Goal: Task Accomplishment & Management: Manage account settings

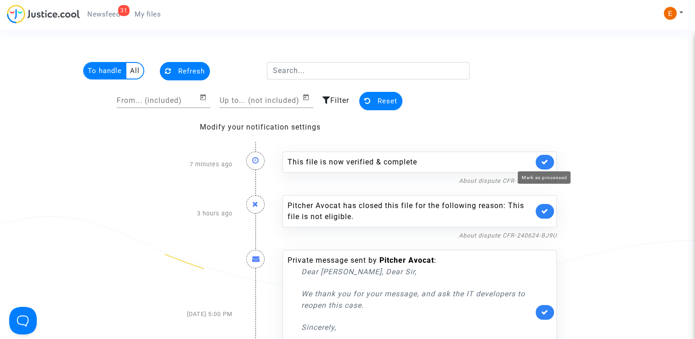
click at [544, 161] on icon at bounding box center [544, 162] width 7 height 7
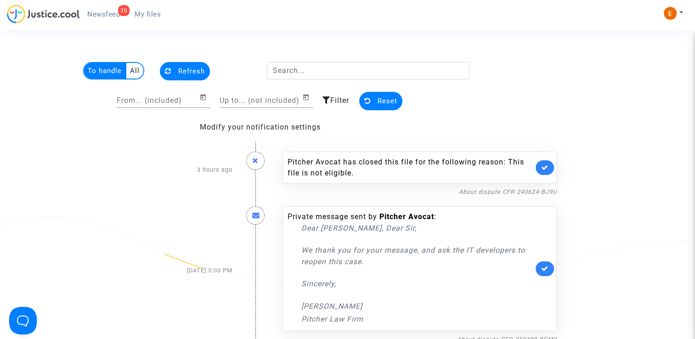
click at [139, 17] on span "My files" at bounding box center [148, 14] width 26 height 8
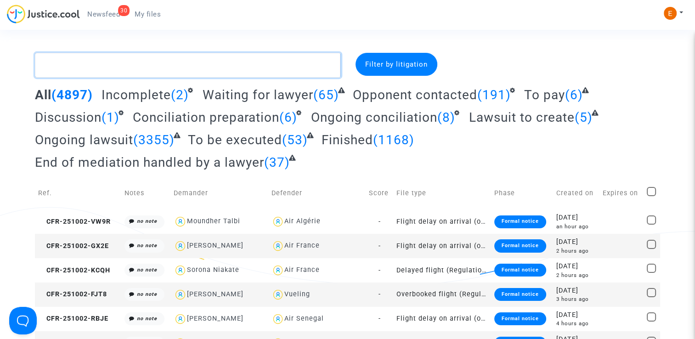
paste textarea "Lemonnier"
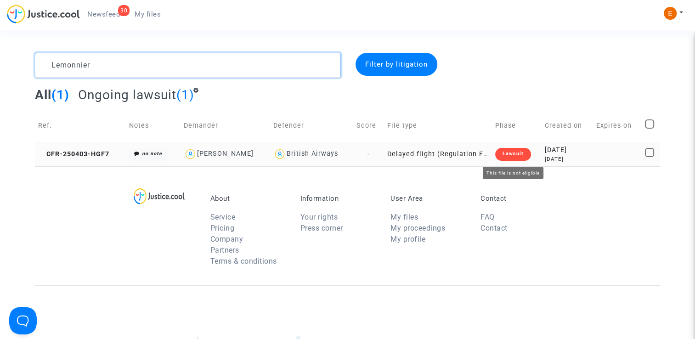
type textarea "Lemonnier"
click at [511, 153] on div "Lawsuit" at bounding box center [513, 154] width 36 height 13
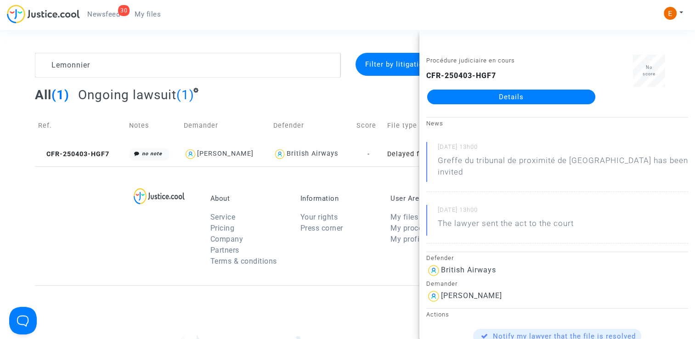
click at [529, 98] on link "Details" at bounding box center [511, 97] width 168 height 15
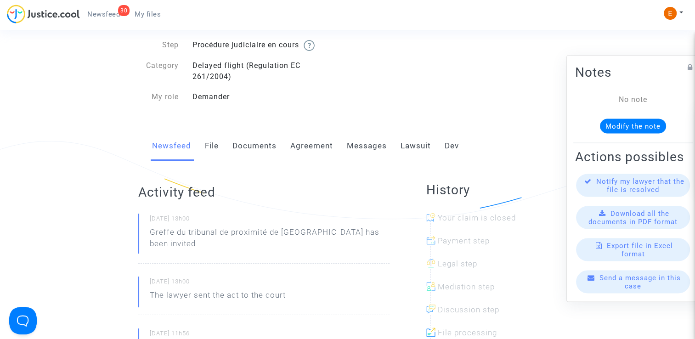
scroll to position [46, 0]
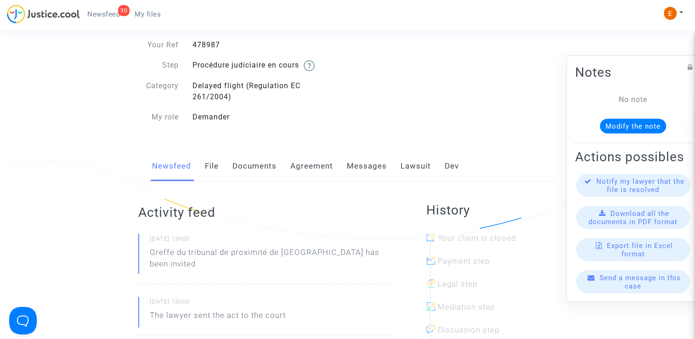
click at [421, 166] on link "Lawsuit" at bounding box center [416, 166] width 30 height 30
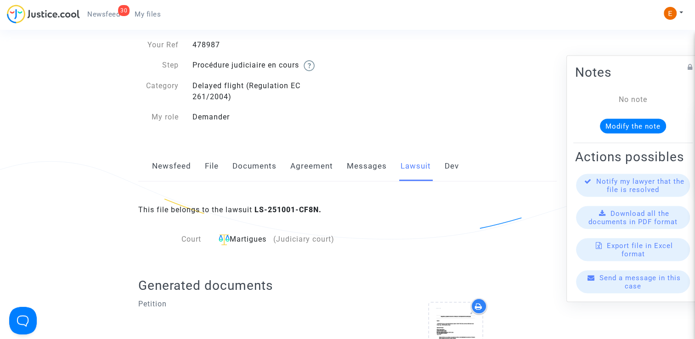
click at [374, 166] on link "Messages" at bounding box center [367, 166] width 40 height 30
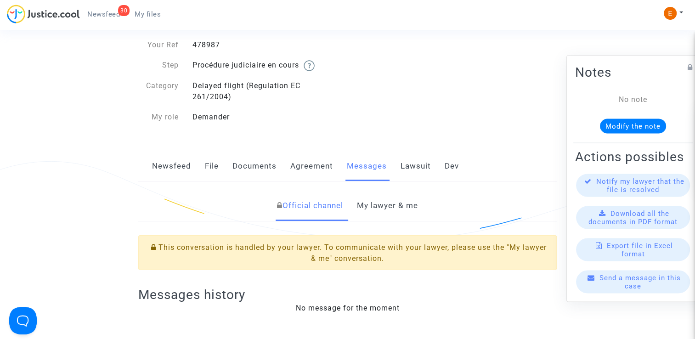
click at [387, 217] on link "My lawyer & me" at bounding box center [387, 206] width 61 height 30
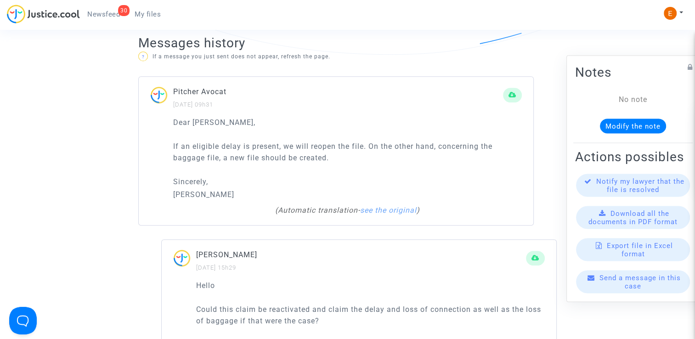
scroll to position [597, 0]
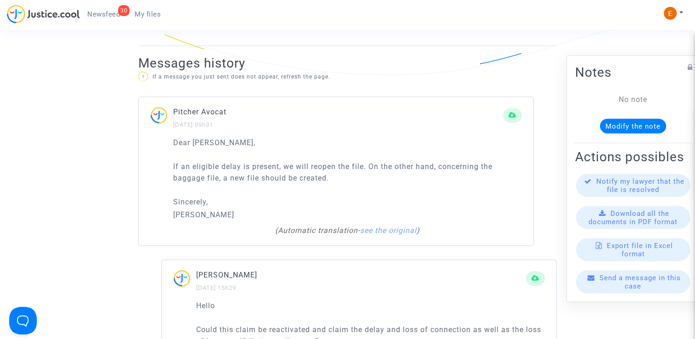
click at [157, 12] on span "My files" at bounding box center [148, 14] width 26 height 8
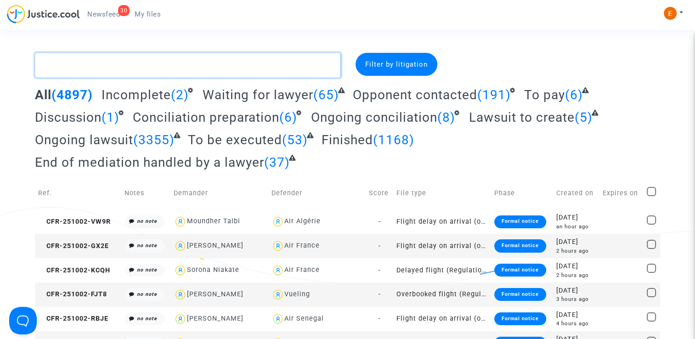
paste textarea "Danho"
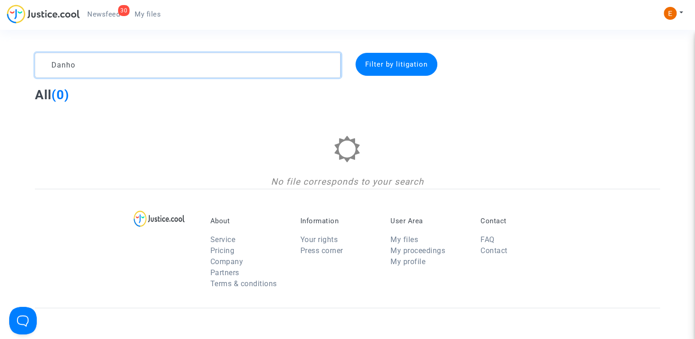
click at [107, 63] on textarea at bounding box center [188, 65] width 306 height 25
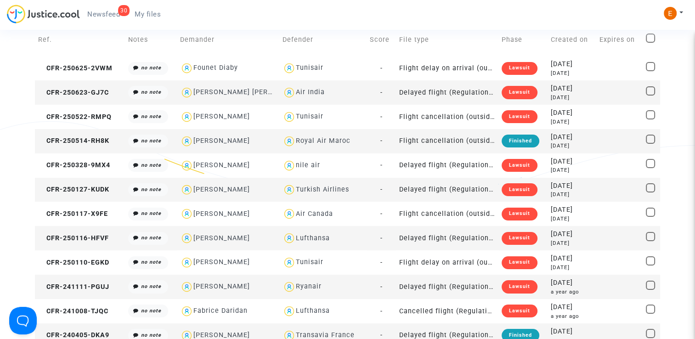
scroll to position [92, 0]
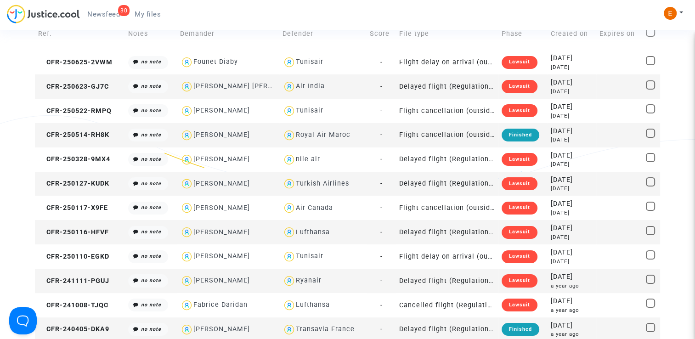
type textarea "le ferran"
click at [504, 187] on div "Lawsuit" at bounding box center [520, 183] width 36 height 13
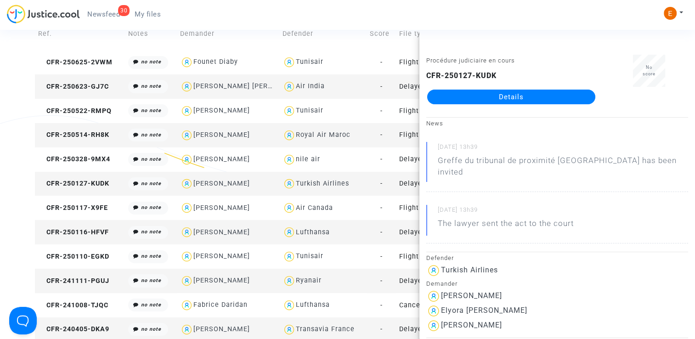
click at [504, 95] on link "Details" at bounding box center [511, 97] width 168 height 15
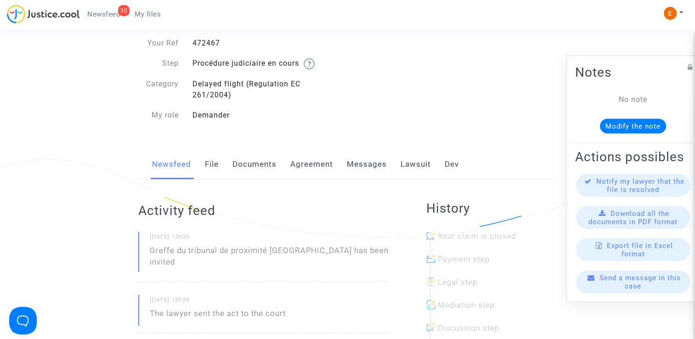
scroll to position [46, 0]
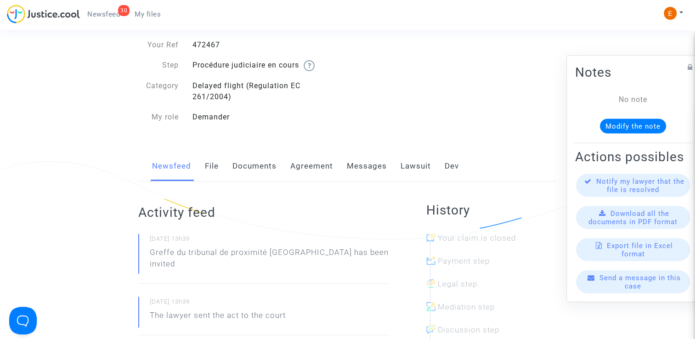
click at [363, 176] on link "Messages" at bounding box center [367, 166] width 40 height 30
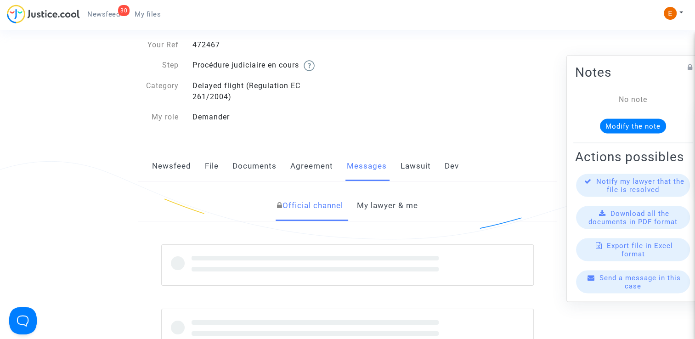
click at [387, 203] on link "My lawyer & me" at bounding box center [387, 206] width 61 height 30
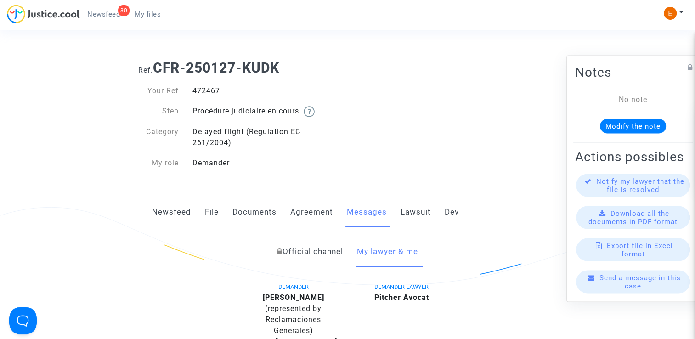
click at [216, 219] on link "File" at bounding box center [212, 212] width 14 height 30
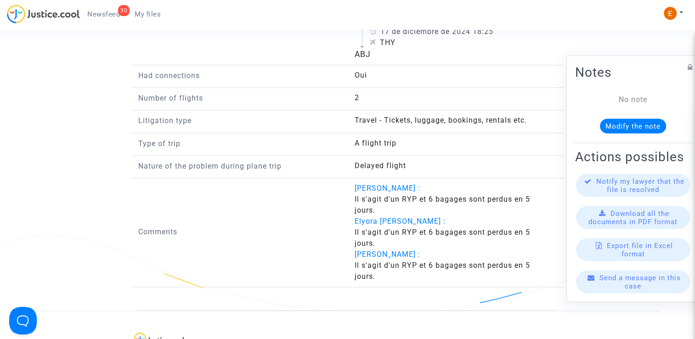
scroll to position [1149, 0]
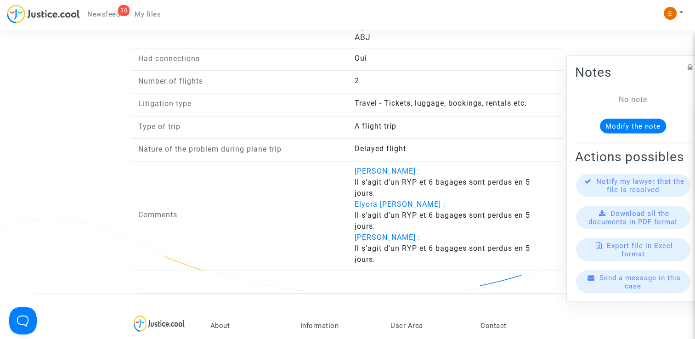
drag, startPoint x: 149, startPoint y: 12, endPoint x: 155, endPoint y: 12, distance: 5.5
click at [149, 12] on span "My files" at bounding box center [148, 14] width 26 height 8
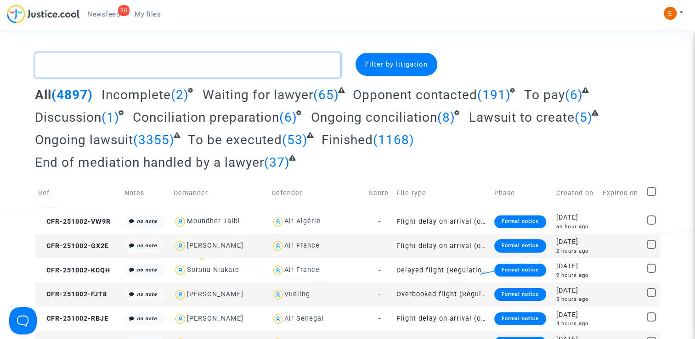
paste textarea "Embe"
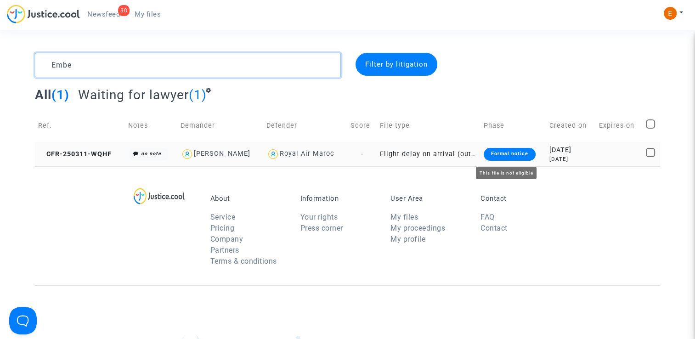
type textarea "Embe"
click at [511, 150] on div "Formal notice" at bounding box center [510, 154] width 52 height 13
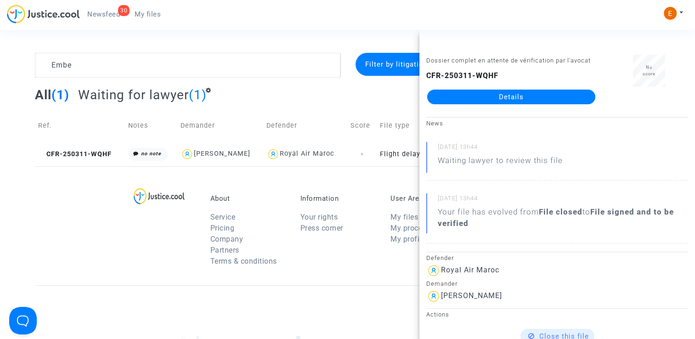
click at [512, 98] on link "Details" at bounding box center [511, 97] width 168 height 15
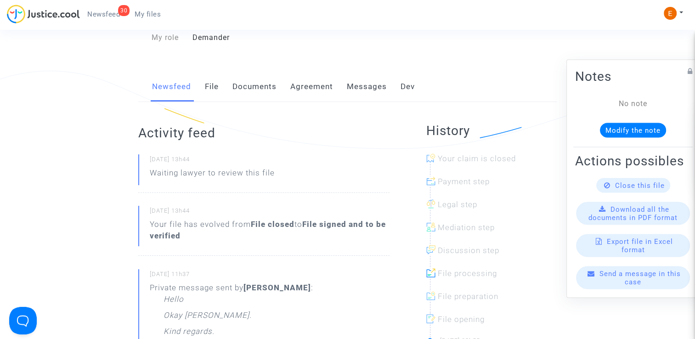
scroll to position [92, 0]
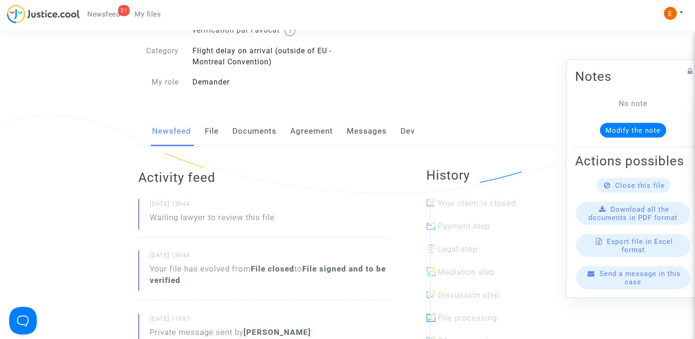
click at [145, 14] on span "My files" at bounding box center [148, 14] width 26 height 8
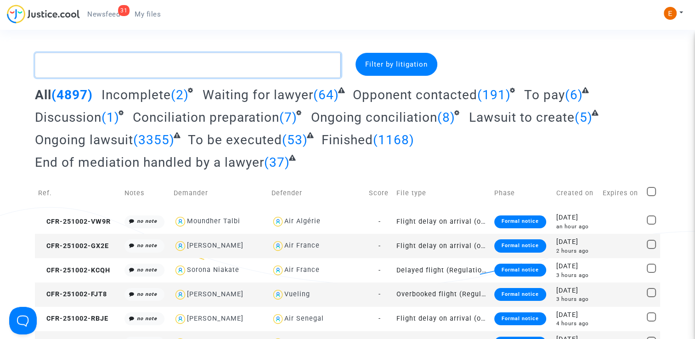
paste textarea "Singare"
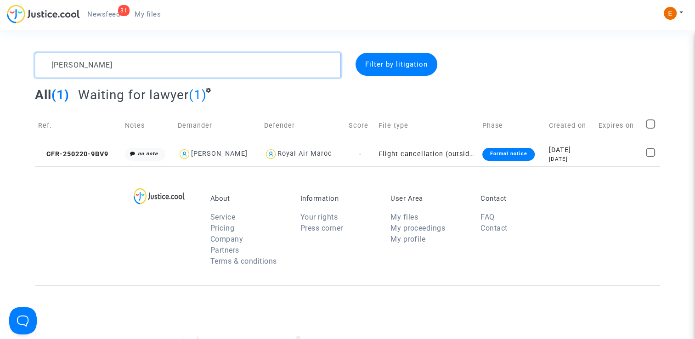
type textarea "Singare"
click at [101, 9] on link "31 Newsfeed" at bounding box center [103, 14] width 47 height 14
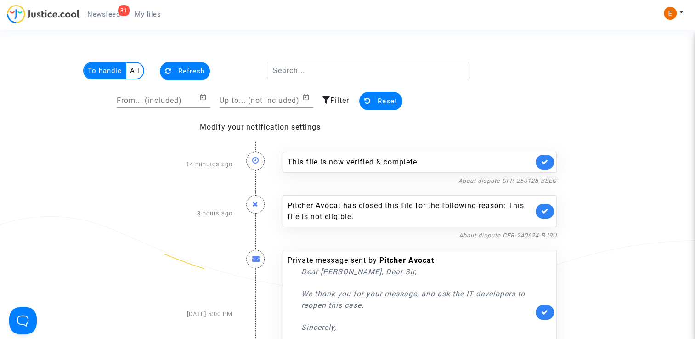
click at [551, 161] on link at bounding box center [545, 162] width 18 height 15
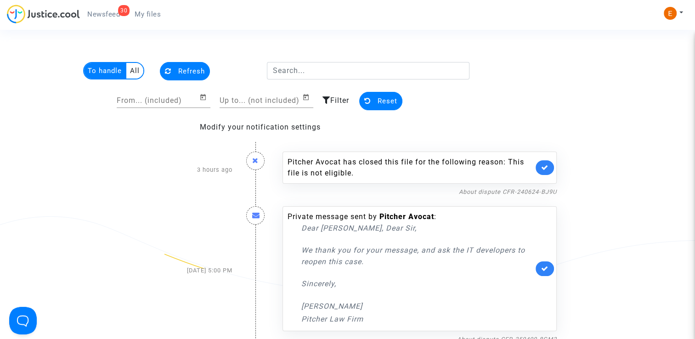
click at [151, 13] on span "My files" at bounding box center [148, 14] width 26 height 8
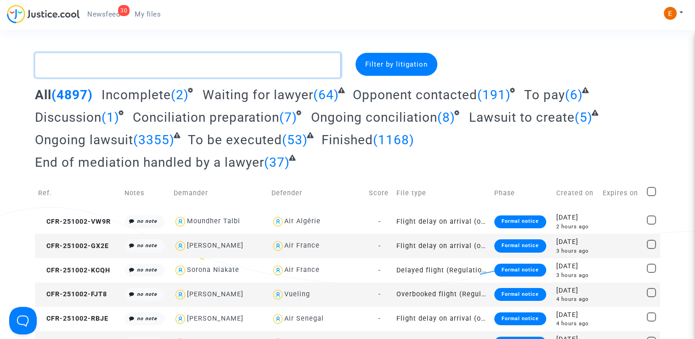
paste textarea "Chiono"
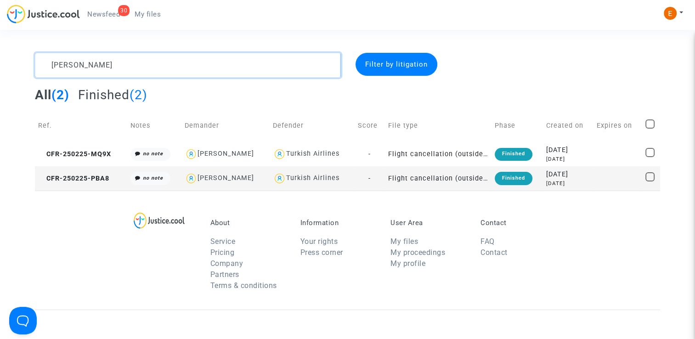
type textarea "Chiono"
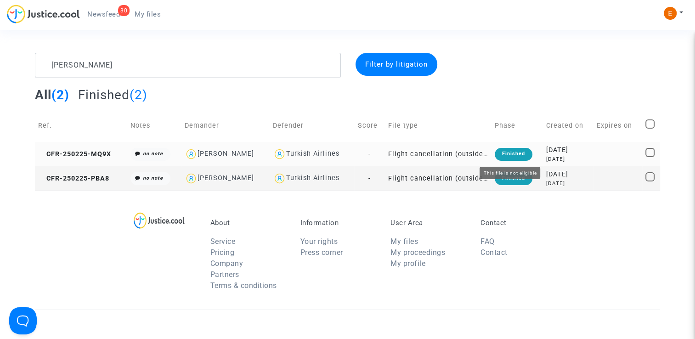
click at [502, 153] on div "Finished" at bounding box center [514, 154] width 38 height 13
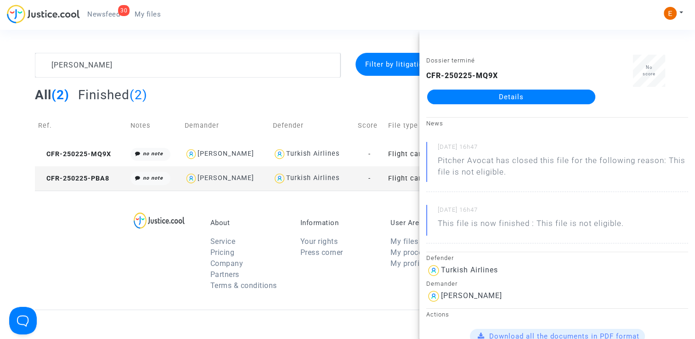
click at [487, 101] on link "Details" at bounding box center [511, 97] width 168 height 15
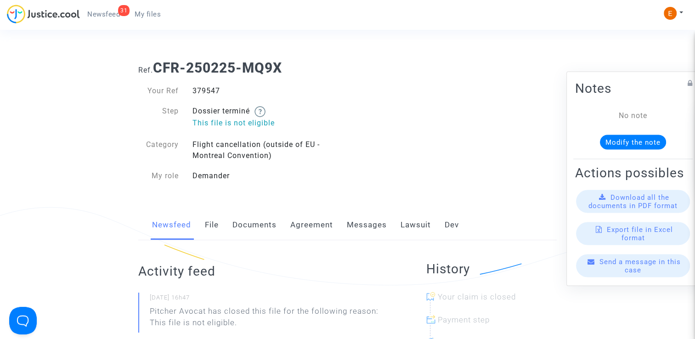
click at [149, 7] on link "My files" at bounding box center [147, 14] width 41 height 14
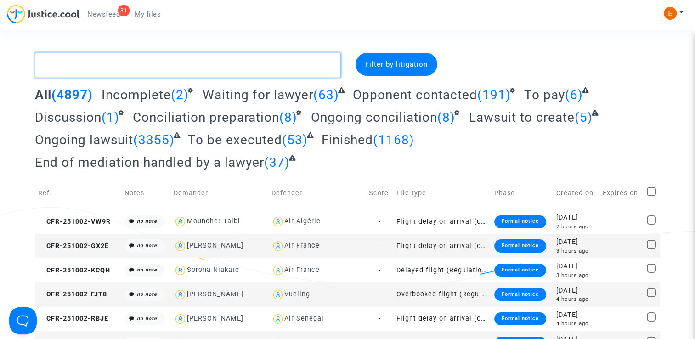
paste textarea "Dorothee"
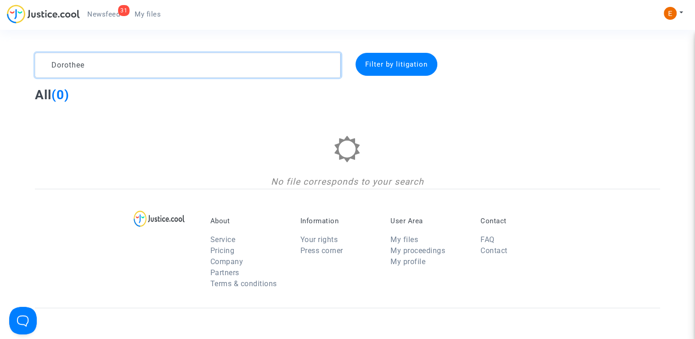
drag, startPoint x: 116, startPoint y: 67, endPoint x: 66, endPoint y: 67, distance: 50.1
click at [66, 67] on textarea at bounding box center [188, 65] width 306 height 25
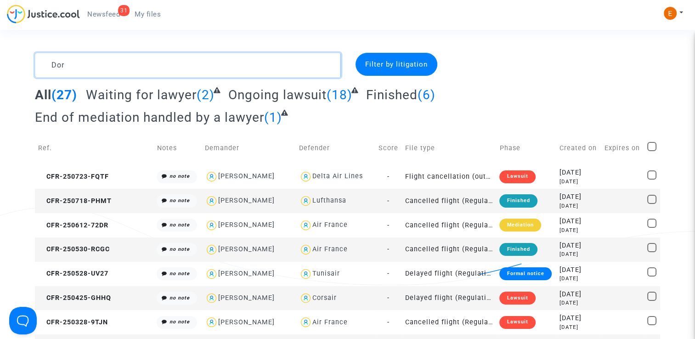
drag, startPoint x: 83, startPoint y: 69, endPoint x: 0, endPoint y: 60, distance: 83.7
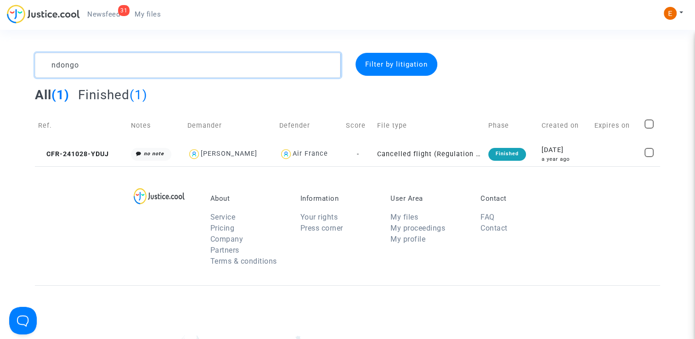
drag, startPoint x: 101, startPoint y: 64, endPoint x: 15, endPoint y: 64, distance: 86.4
click at [15, 64] on div "ndongo Filter by litigation All (1) Finished (1) Ref. Notes Demander Defender S…" at bounding box center [347, 110] width 695 height 114
paste textarea "Bourguig"
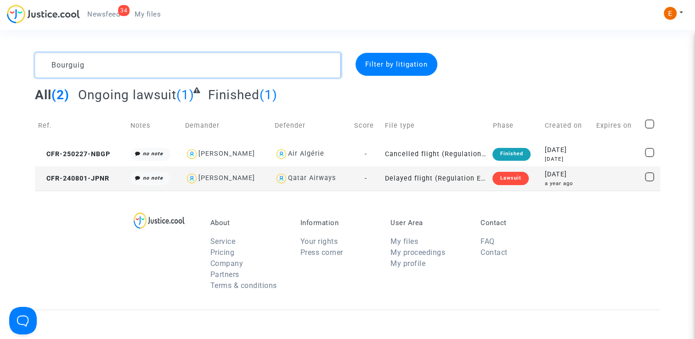
click at [67, 63] on textarea at bounding box center [188, 65] width 306 height 25
paste textarea "Hafdi"
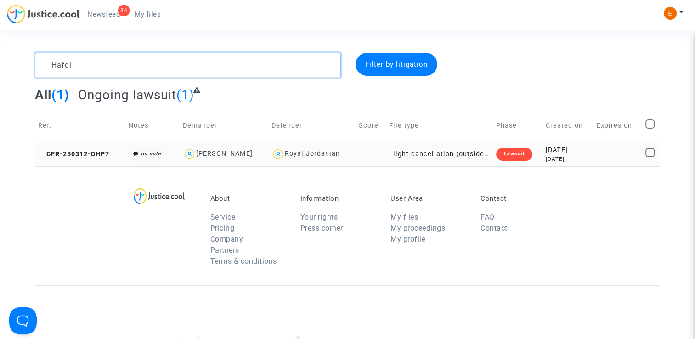
type textarea "Hafdi"
click at [513, 154] on div "Lawsuit" at bounding box center [514, 154] width 36 height 13
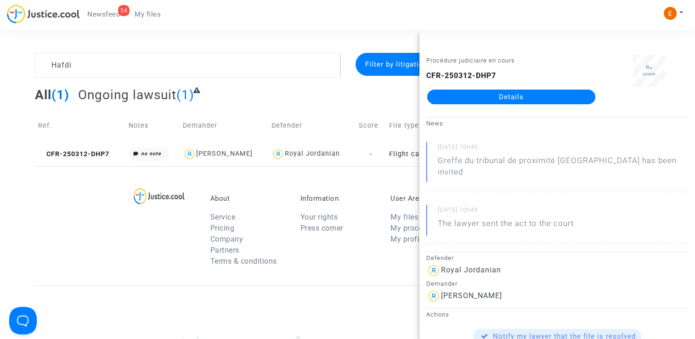
click at [516, 95] on link "Details" at bounding box center [511, 97] width 168 height 15
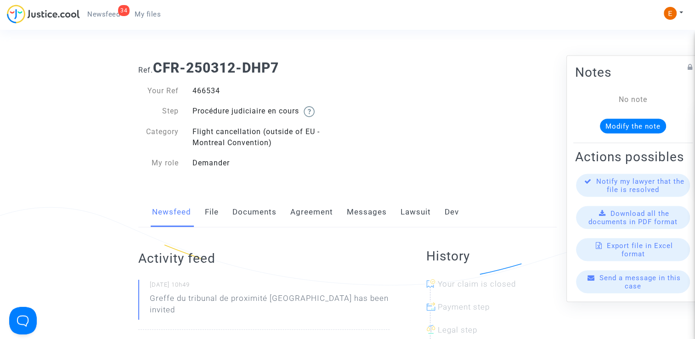
click at [371, 216] on link "Messages" at bounding box center [367, 212] width 40 height 30
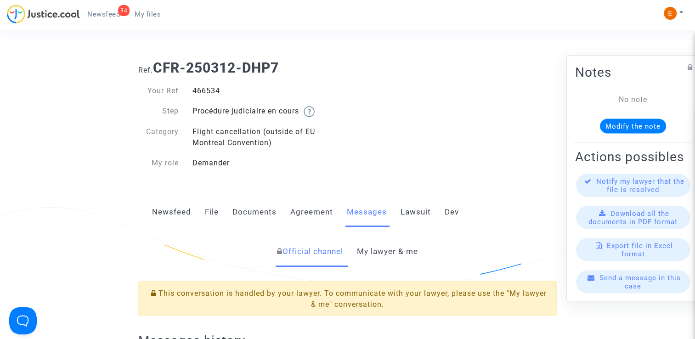
click at [201, 216] on div "Newsfeed File Documents Agreement Messages Lawsuit Dev" at bounding box center [347, 212] width 419 height 31
click at [213, 216] on link "File" at bounding box center [212, 212] width 14 height 30
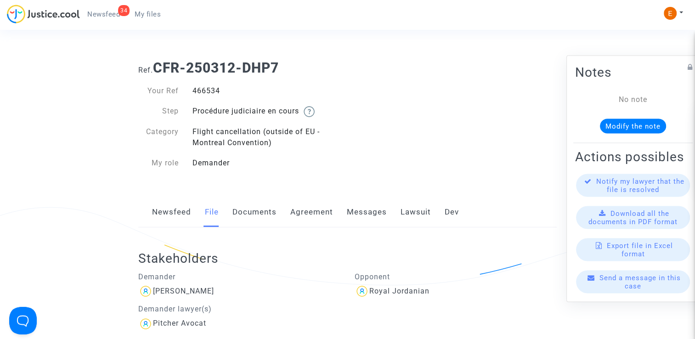
click at [401, 214] on link "Lawsuit" at bounding box center [416, 212] width 30 height 30
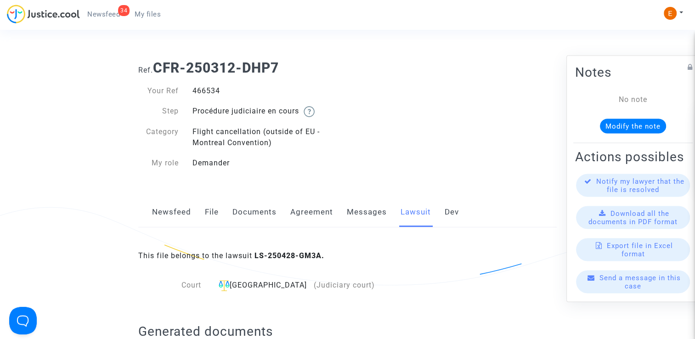
click at [377, 215] on link "Messages" at bounding box center [367, 212] width 40 height 30
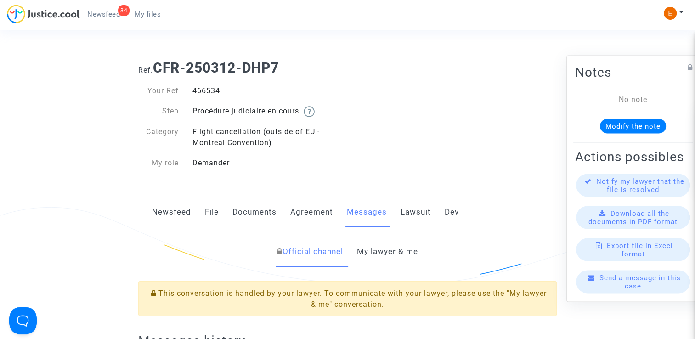
click at [384, 252] on link "My lawyer & me" at bounding box center [387, 252] width 61 height 30
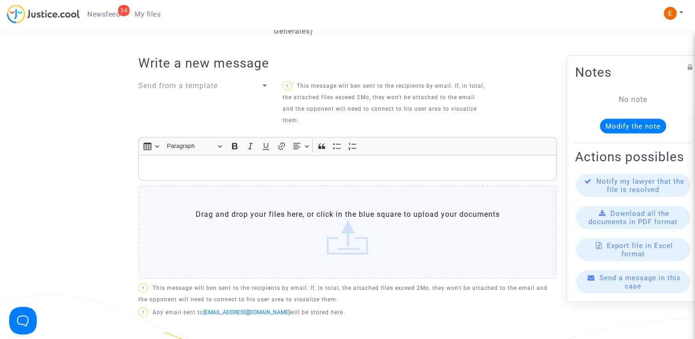
scroll to position [276, 0]
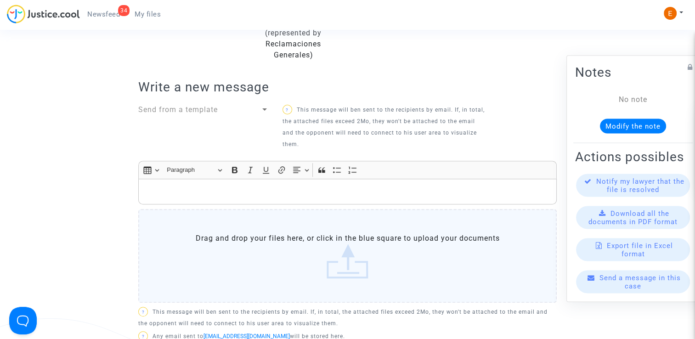
click at [294, 187] on div "Rich Text Editor, main" at bounding box center [347, 192] width 419 height 26
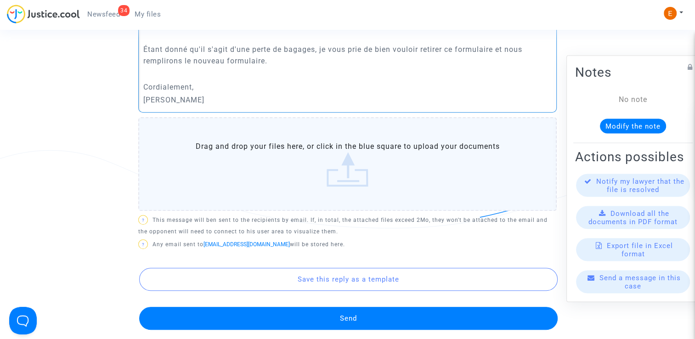
scroll to position [460, 0]
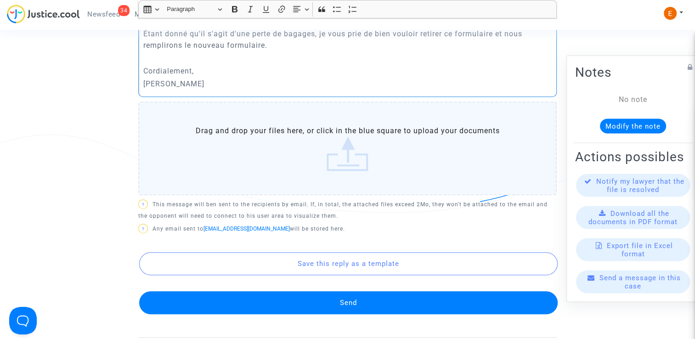
click at [352, 291] on button "Send" at bounding box center [348, 302] width 419 height 23
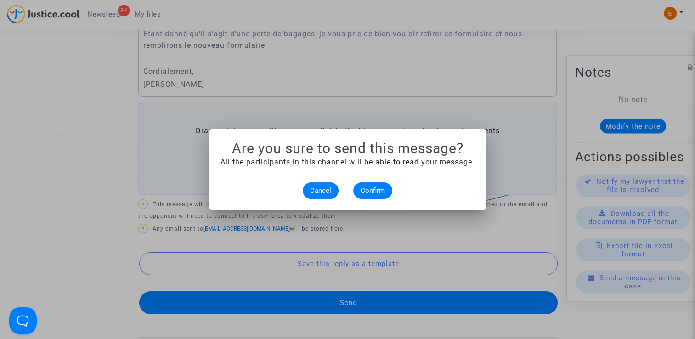
scroll to position [0, 0]
click at [368, 188] on span "Confirm" at bounding box center [373, 191] width 24 height 8
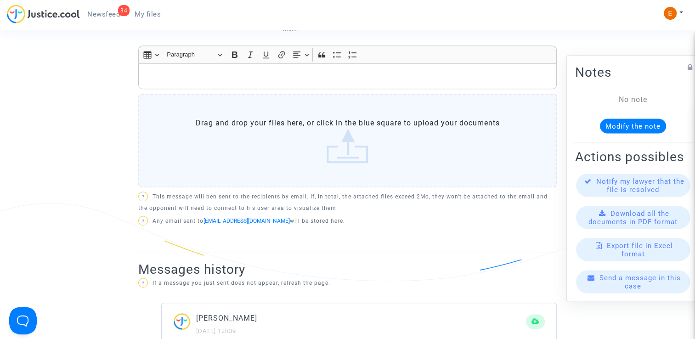
scroll to position [230, 0]
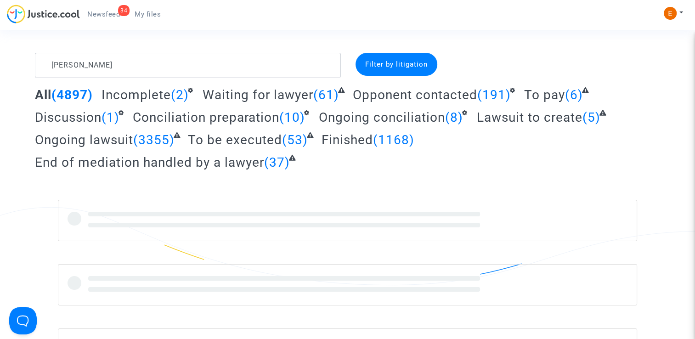
type textarea "[PERSON_NAME]"
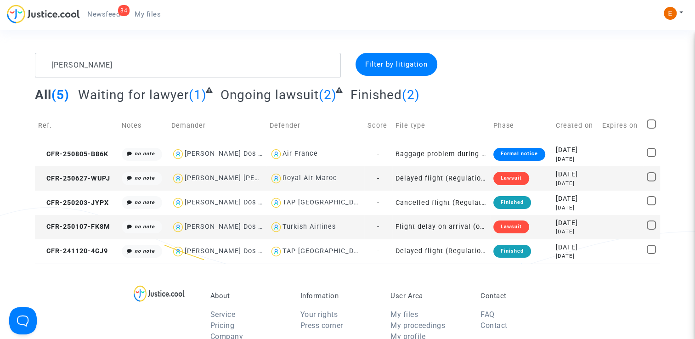
click at [498, 231] on div "Lawsuit" at bounding box center [512, 227] width 36 height 13
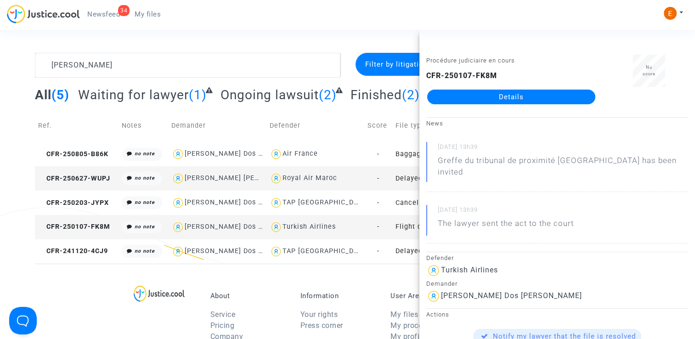
click at [523, 99] on link "Details" at bounding box center [511, 97] width 168 height 15
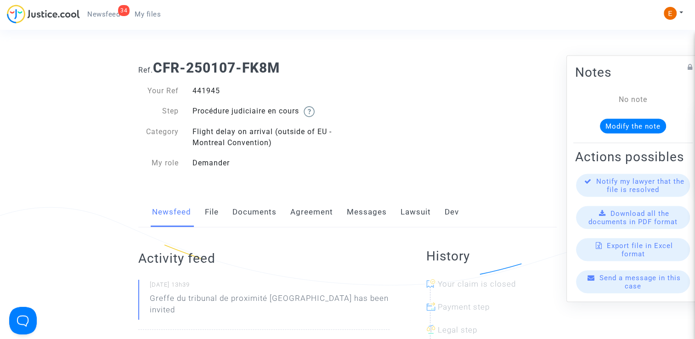
click at [215, 210] on link "File" at bounding box center [212, 212] width 14 height 30
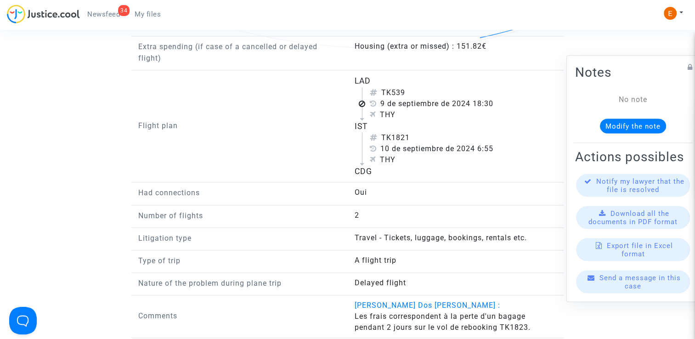
scroll to position [1011, 0]
click at [146, 16] on span "My files" at bounding box center [148, 14] width 26 height 8
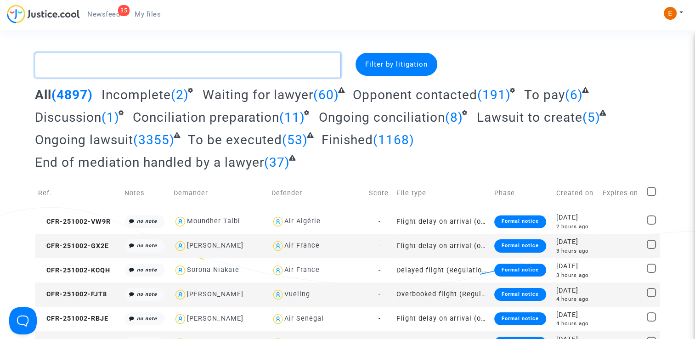
paste textarea "Siousaran"
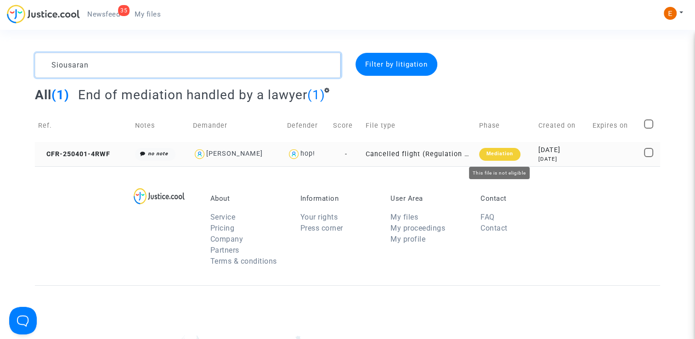
type textarea "Siousaran"
click at [517, 159] on div "Mediation" at bounding box center [499, 154] width 41 height 13
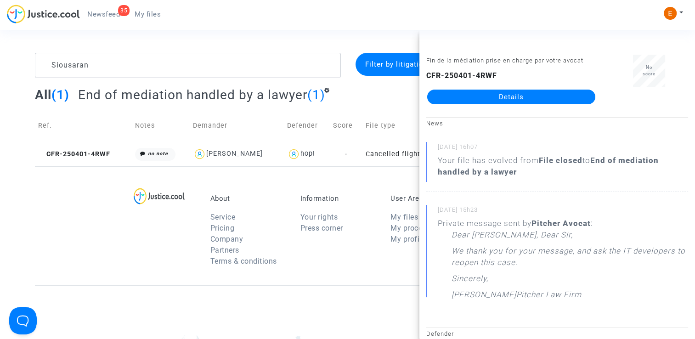
click at [542, 103] on link "Details" at bounding box center [511, 97] width 168 height 15
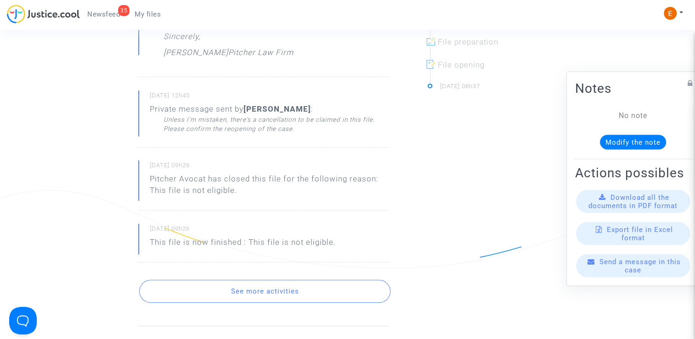
scroll to position [414, 0]
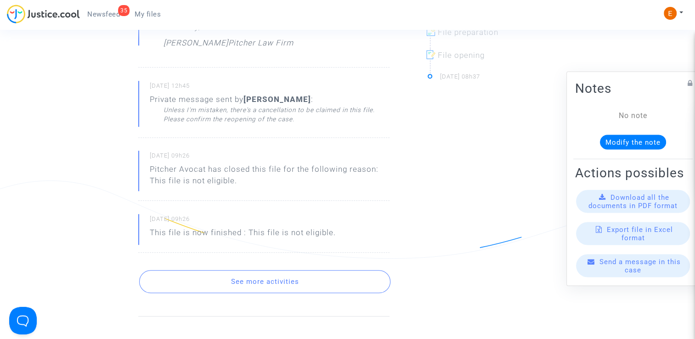
click at [288, 280] on button "See more activities" at bounding box center [264, 281] width 251 height 23
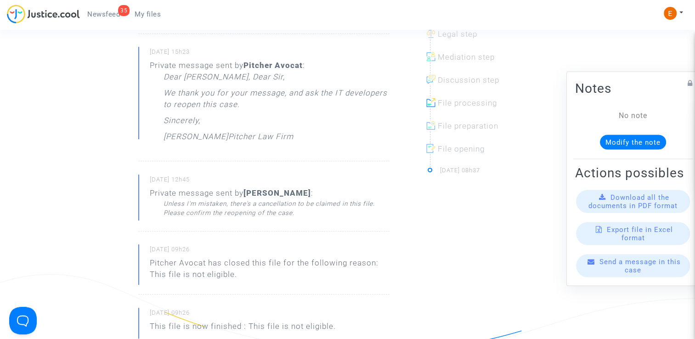
scroll to position [322, 0]
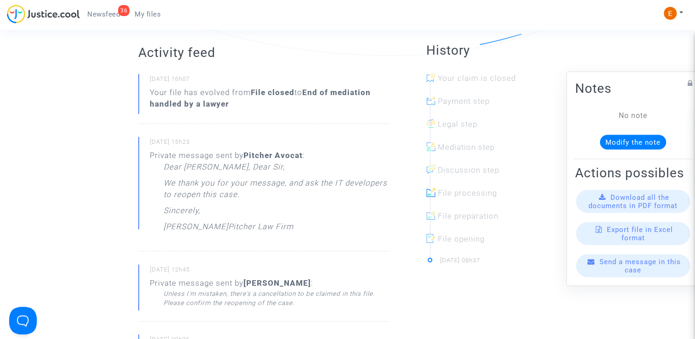
click at [152, 14] on span "My files" at bounding box center [148, 14] width 26 height 8
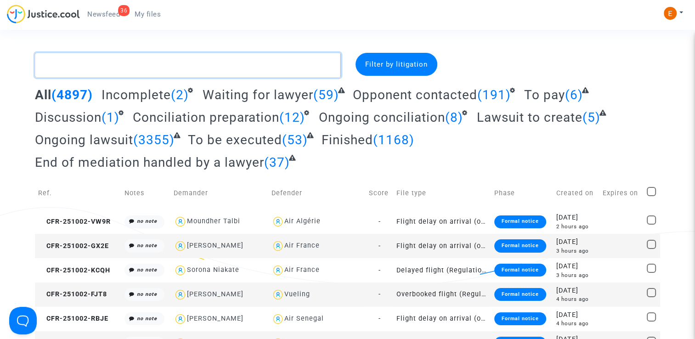
paste textarea "Assi"
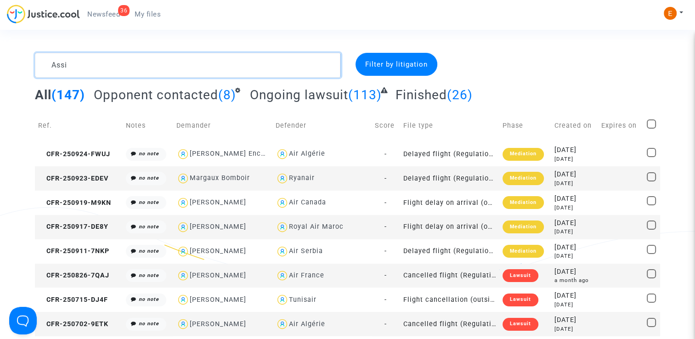
click at [53, 65] on textarea at bounding box center [188, 65] width 306 height 25
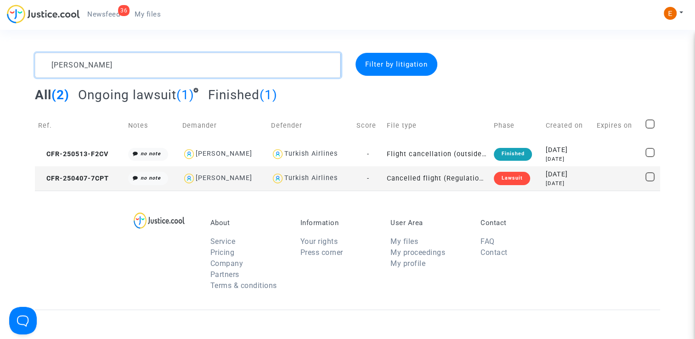
click at [157, 63] on textarea at bounding box center [188, 65] width 306 height 25
paste textarea "De Angelis"
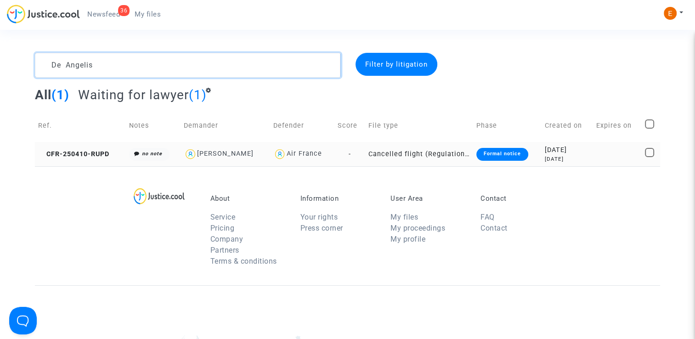
type textarea "De Angelis"
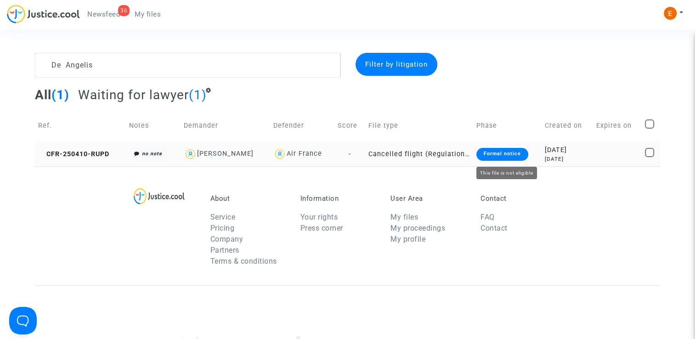
click at [517, 154] on div "Formal notice" at bounding box center [503, 154] width 52 height 13
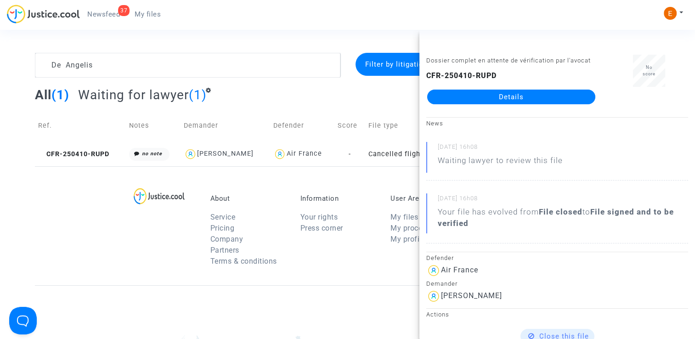
click at [144, 15] on span "My files" at bounding box center [148, 14] width 26 height 8
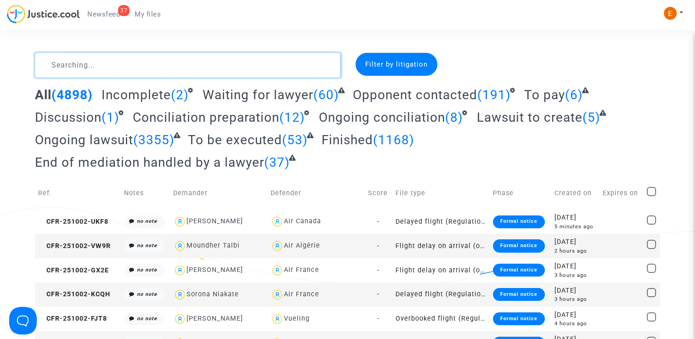
paste textarea "[PERSON_NAME]"
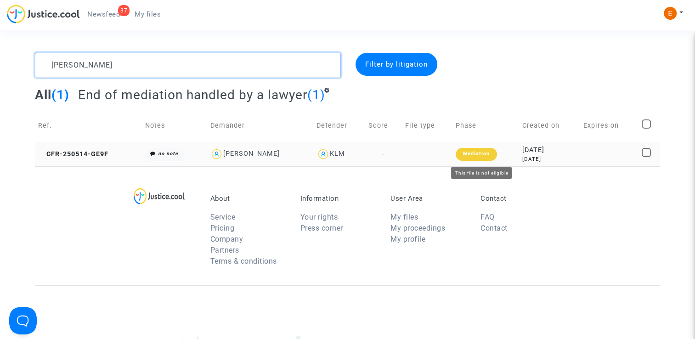
type textarea "[PERSON_NAME]"
click at [488, 157] on div "Mediation" at bounding box center [476, 154] width 41 height 13
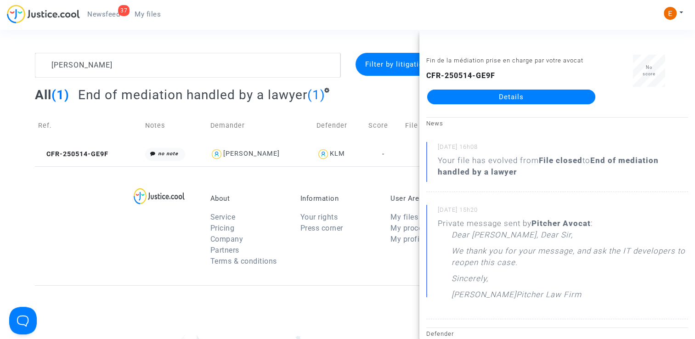
click at [527, 98] on link "Details" at bounding box center [511, 97] width 168 height 15
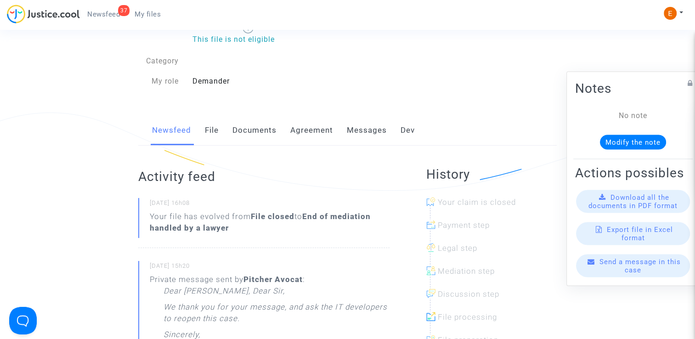
scroll to position [92, 0]
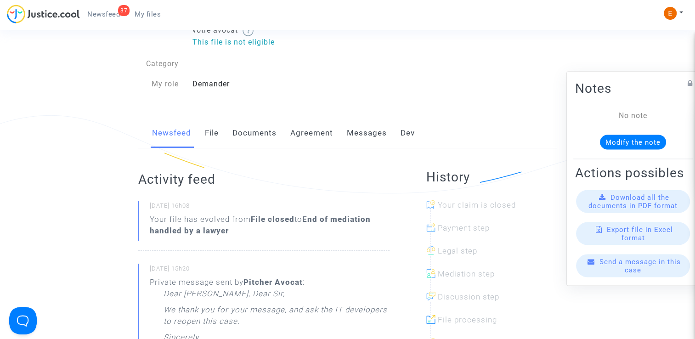
click at [215, 139] on link "File" at bounding box center [212, 133] width 14 height 30
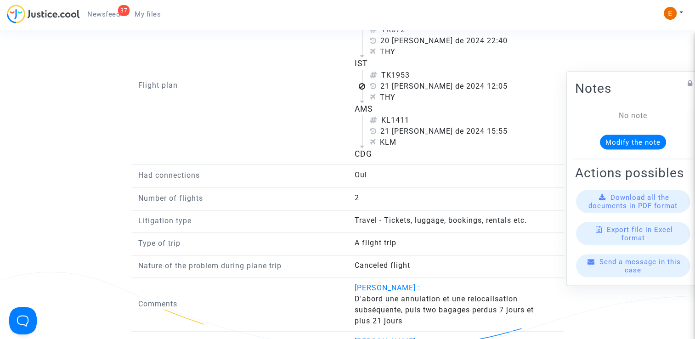
scroll to position [1103, 0]
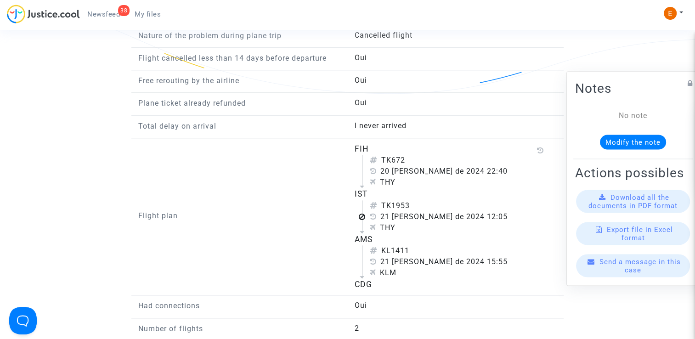
click at [142, 18] on link "My files" at bounding box center [147, 14] width 41 height 14
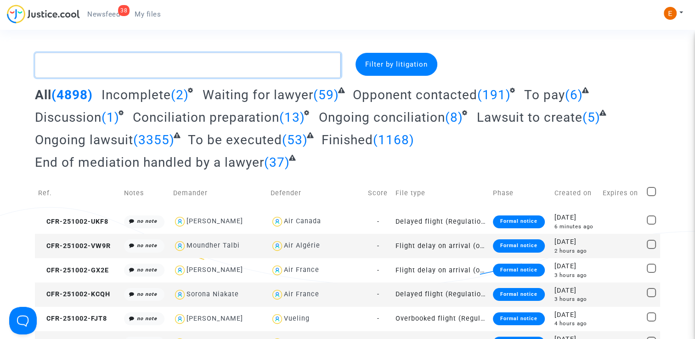
paste textarea "Lazzaroni"
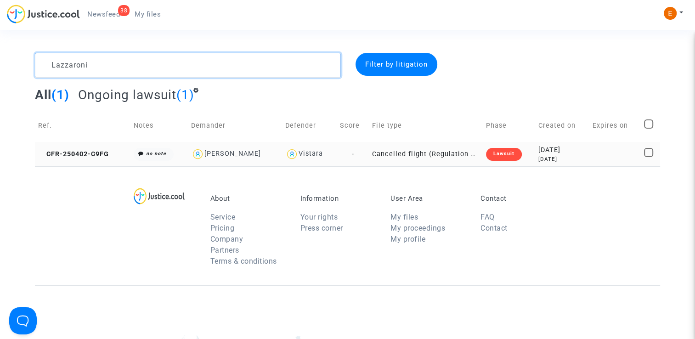
type textarea "Lazzaroni"
click at [498, 155] on div "Lawsuit" at bounding box center [504, 154] width 36 height 13
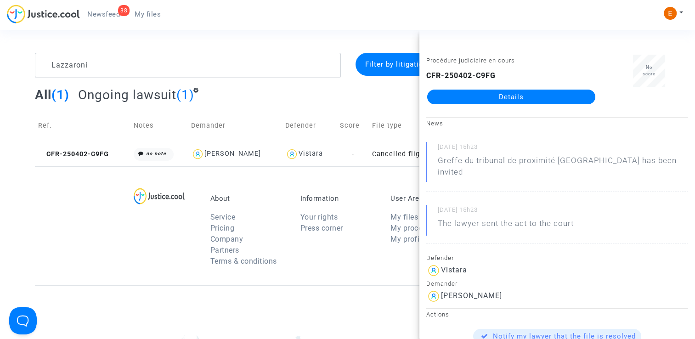
click at [528, 93] on link "Details" at bounding box center [511, 97] width 168 height 15
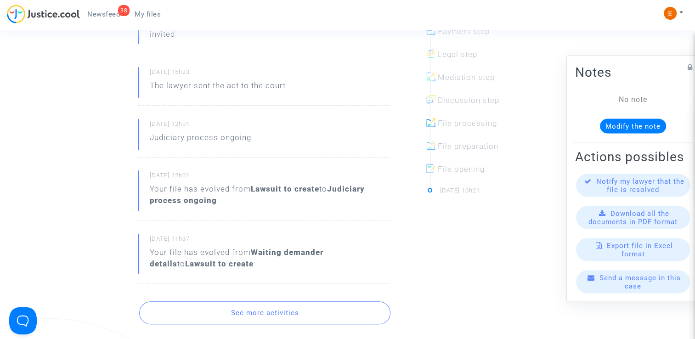
click at [279, 315] on button "See more activities" at bounding box center [264, 312] width 251 height 23
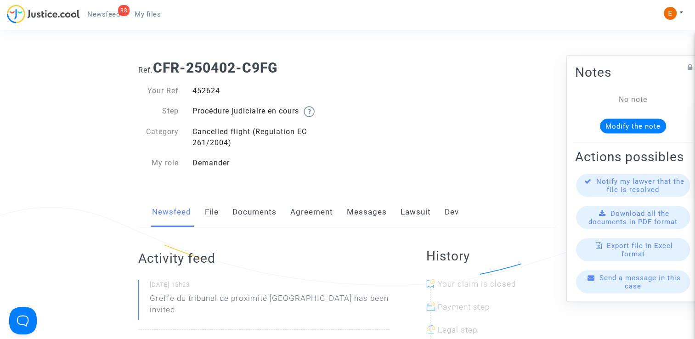
click at [367, 206] on link "Messages" at bounding box center [367, 212] width 40 height 30
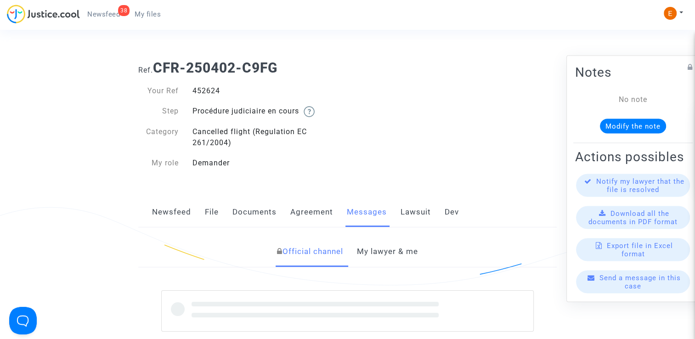
click at [404, 251] on link "My lawyer & me" at bounding box center [387, 252] width 61 height 30
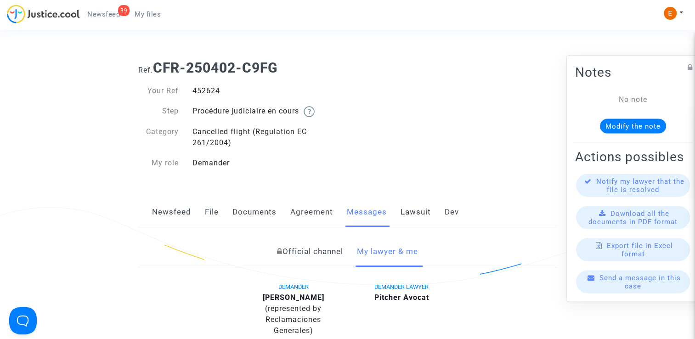
click at [147, 15] on span "My files" at bounding box center [148, 14] width 26 height 8
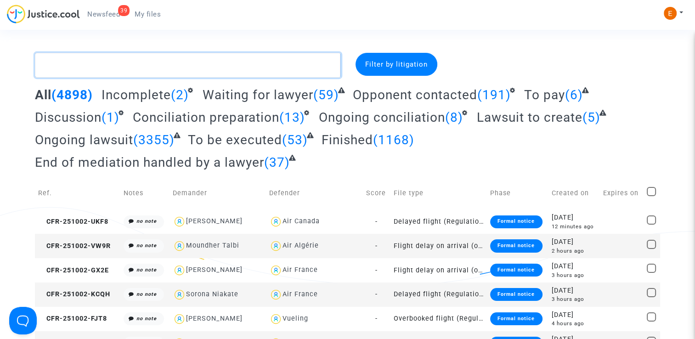
paste textarea "Jantjies"
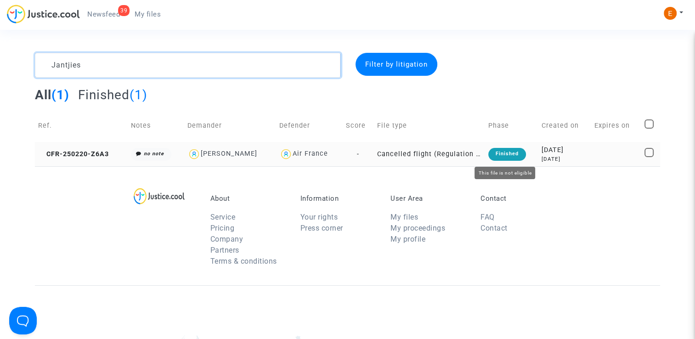
type textarea "Jantjies"
click at [510, 157] on div "Finished" at bounding box center [508, 154] width 38 height 13
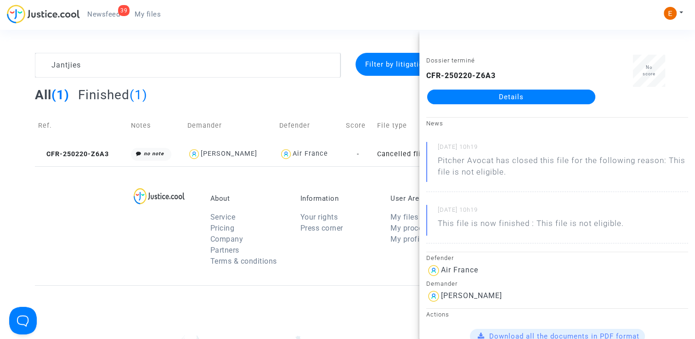
click at [149, 14] on span "My files" at bounding box center [148, 14] width 26 height 8
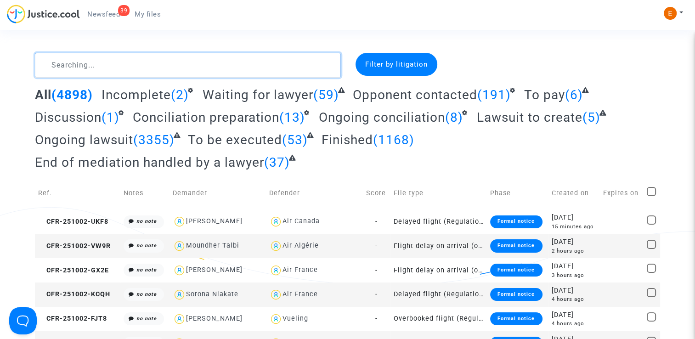
paste textarea "Aloulou"
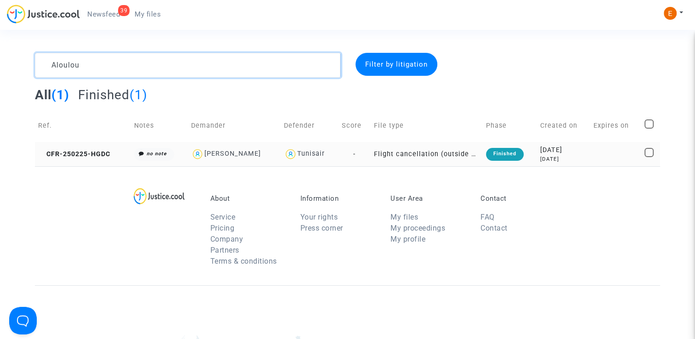
type textarea "Aloulou"
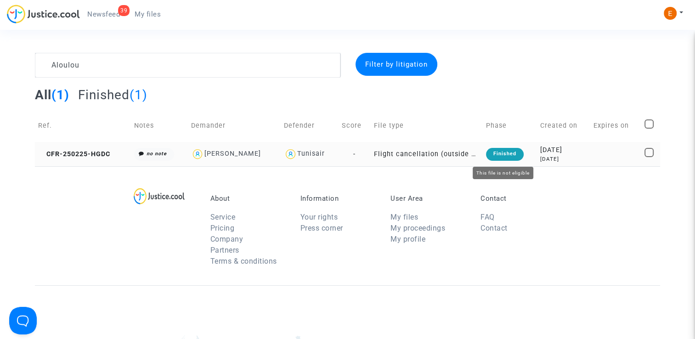
click at [493, 160] on div "Finished" at bounding box center [505, 154] width 38 height 13
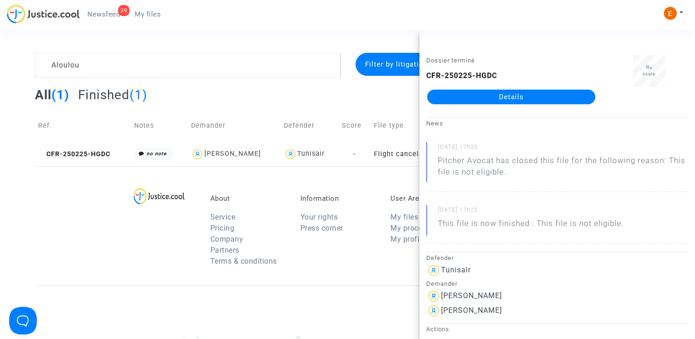
click at [114, 17] on span "Newsfeed" at bounding box center [103, 14] width 33 height 8
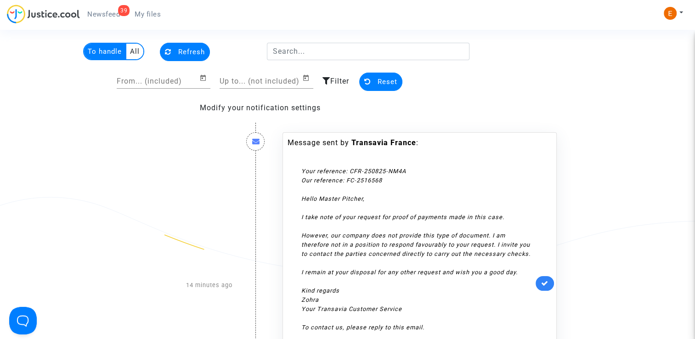
scroll to position [46, 0]
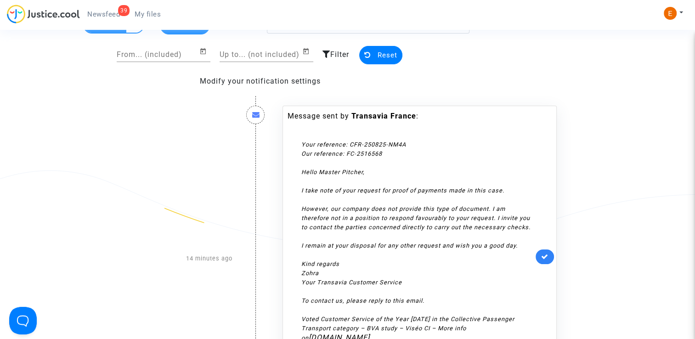
click at [544, 250] on link at bounding box center [545, 257] width 18 height 15
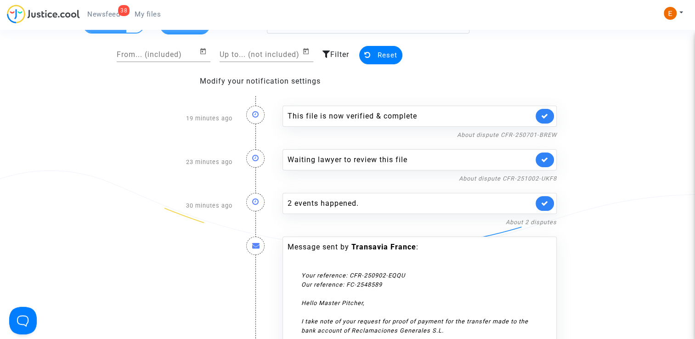
click at [540, 115] on link at bounding box center [545, 116] width 18 height 15
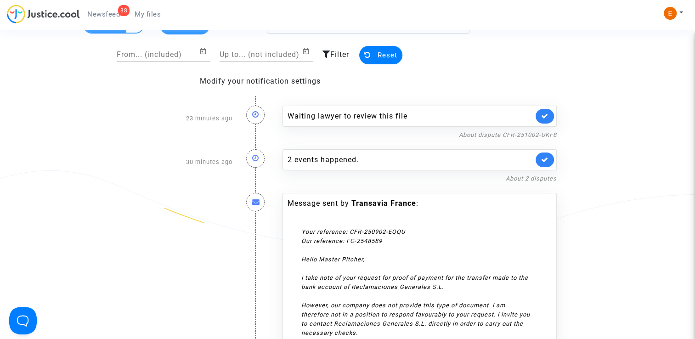
click at [540, 115] on link at bounding box center [545, 116] width 18 height 15
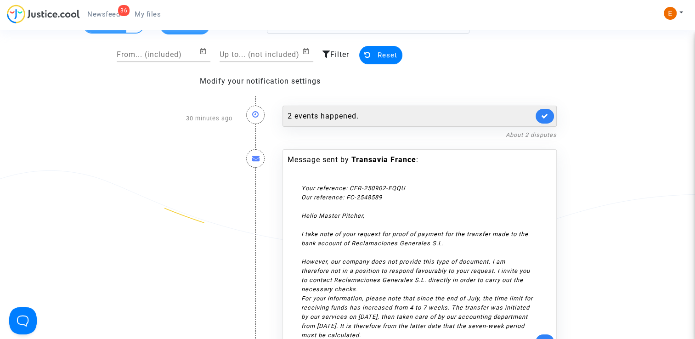
click at [387, 111] on div "2 events happened." at bounding box center [411, 116] width 246 height 11
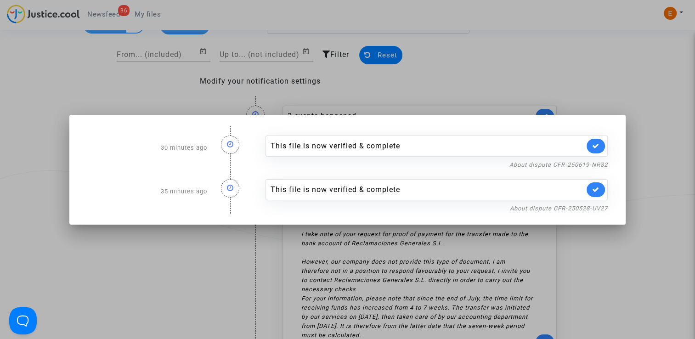
click at [645, 82] on div at bounding box center [347, 169] width 695 height 339
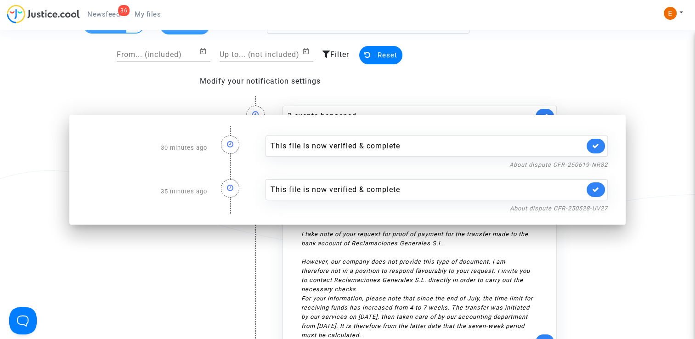
scroll to position [46, 0]
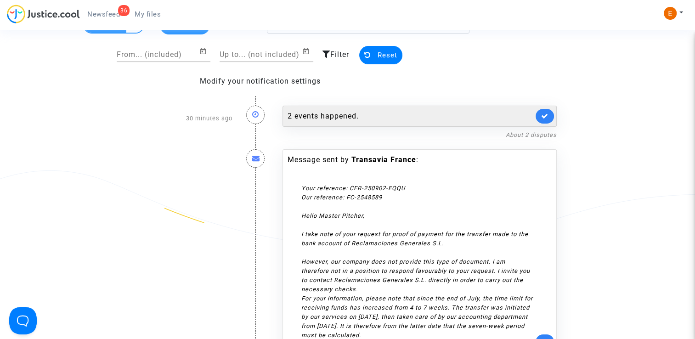
click at [549, 111] on link at bounding box center [545, 116] width 18 height 15
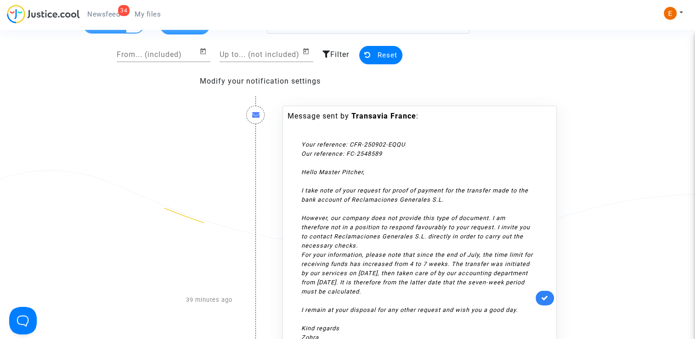
click at [546, 291] on link at bounding box center [545, 298] width 18 height 15
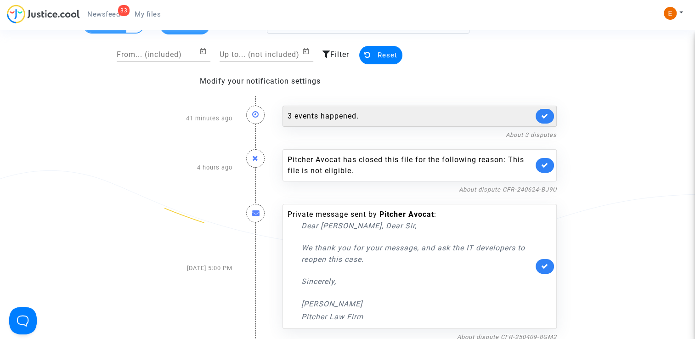
click at [470, 121] on div "3 events happened." at bounding box center [420, 116] width 274 height 21
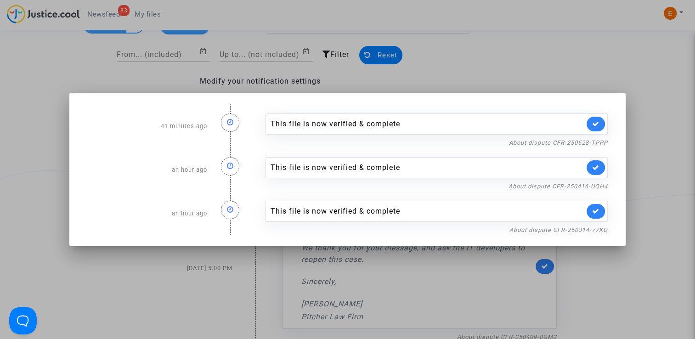
click at [511, 63] on div at bounding box center [347, 169] width 695 height 339
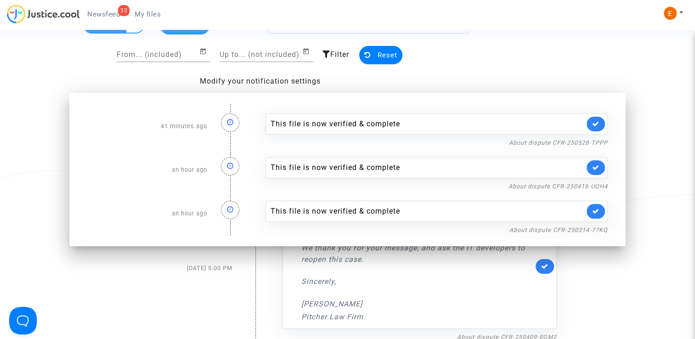
scroll to position [46, 0]
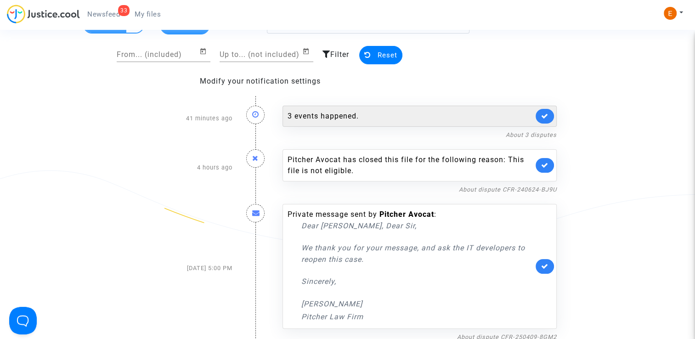
click at [549, 113] on link at bounding box center [545, 116] width 18 height 15
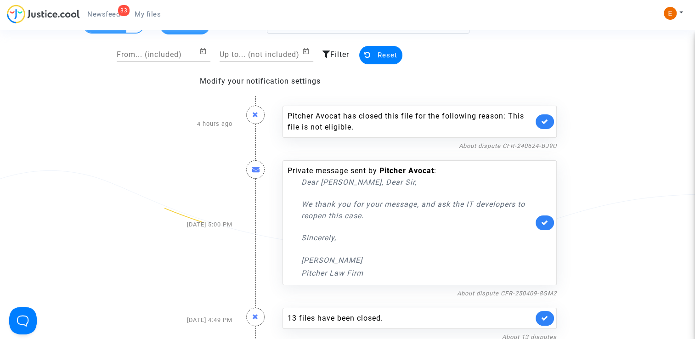
click at [549, 113] on div "Pitcher Avocat has closed this file for the following reason: This file is not …" at bounding box center [420, 122] width 274 height 32
drag, startPoint x: 549, startPoint y: 113, endPoint x: 546, endPoint y: 122, distance: 9.6
click at [546, 122] on icon at bounding box center [544, 121] width 7 height 7
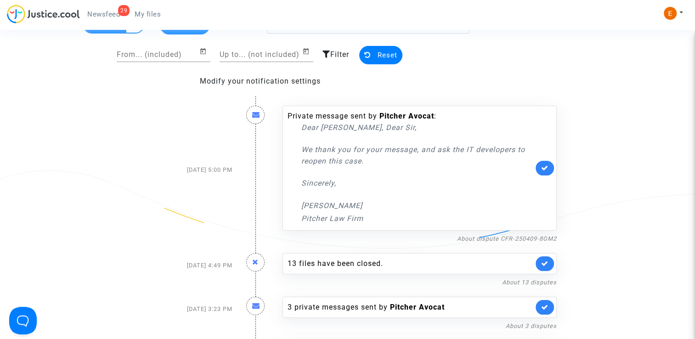
click at [550, 165] on link at bounding box center [545, 168] width 18 height 15
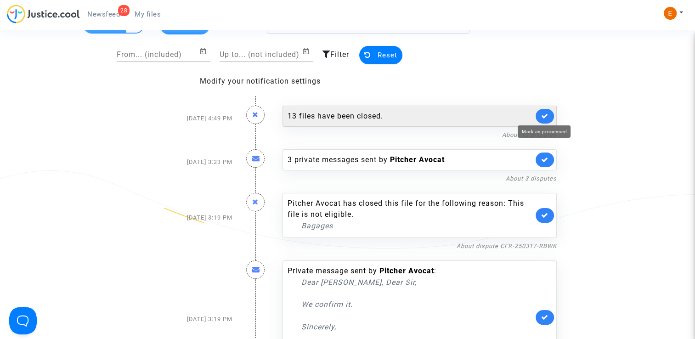
click at [543, 115] on icon at bounding box center [544, 116] width 7 height 7
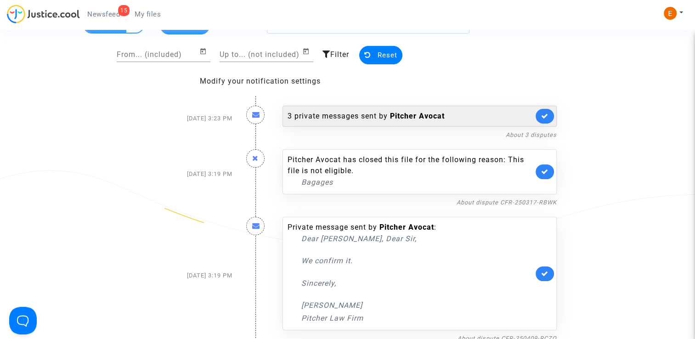
click at [450, 112] on div "3 private messages sent by [PERSON_NAME]" at bounding box center [411, 116] width 246 height 11
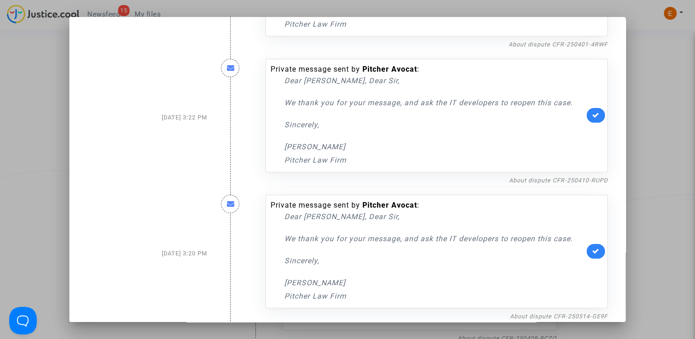
scroll to position [125, 0]
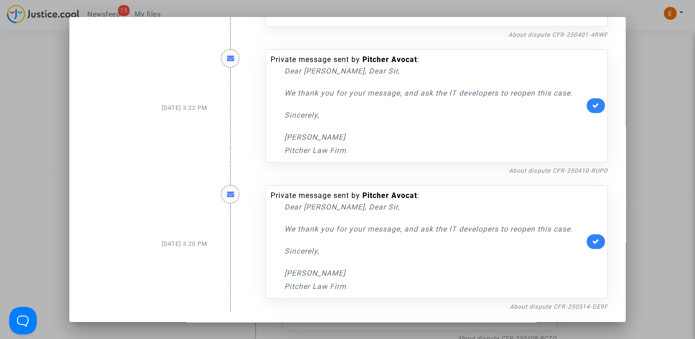
click at [681, 105] on div at bounding box center [347, 169] width 695 height 339
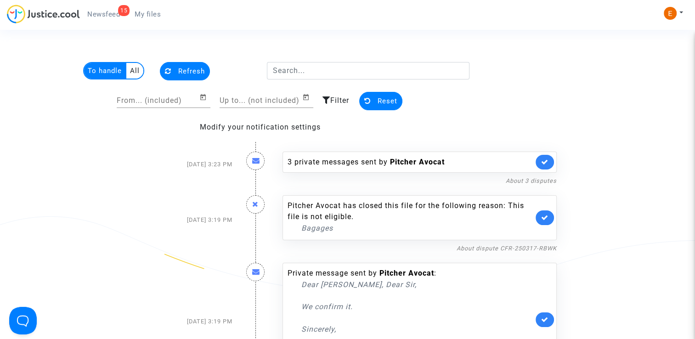
scroll to position [46, 0]
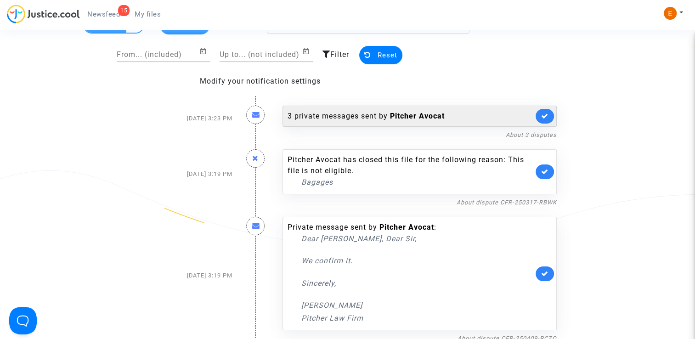
click at [539, 117] on link at bounding box center [545, 116] width 18 height 15
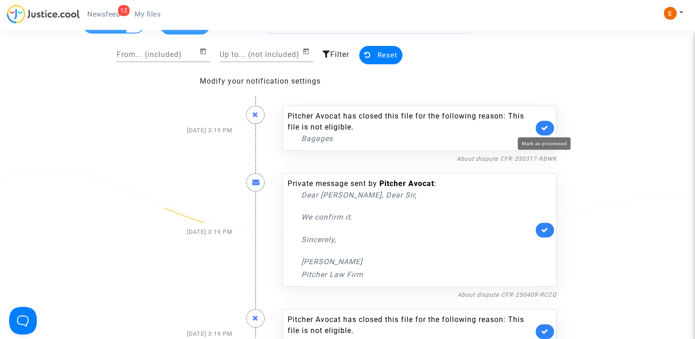
click at [548, 125] on icon at bounding box center [544, 128] width 7 height 7
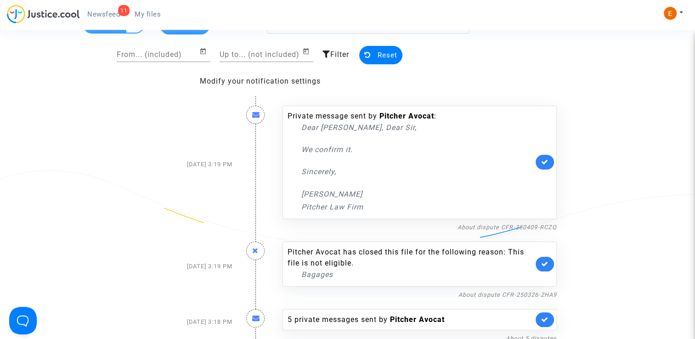
click at [550, 161] on link at bounding box center [545, 162] width 18 height 15
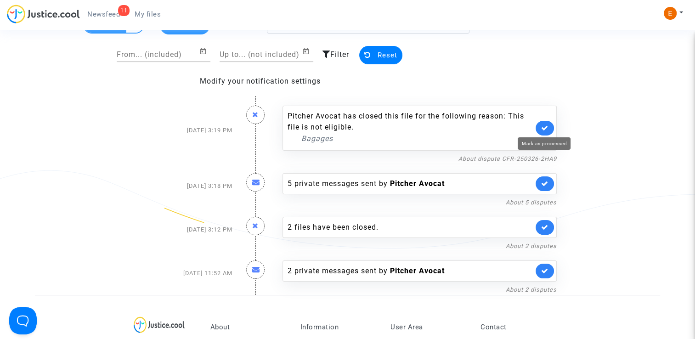
click at [546, 129] on icon at bounding box center [544, 128] width 7 height 7
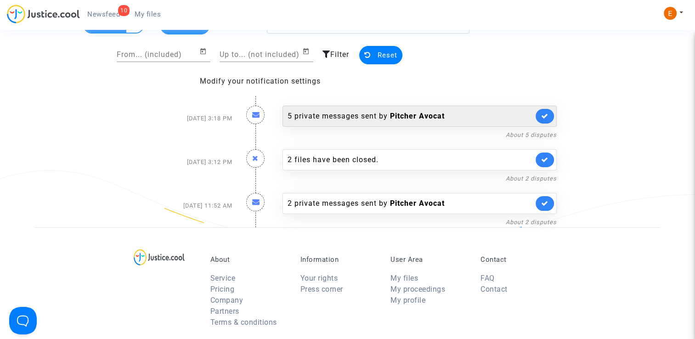
click at [405, 117] on b "Pitcher Avocat" at bounding box center [417, 116] width 55 height 9
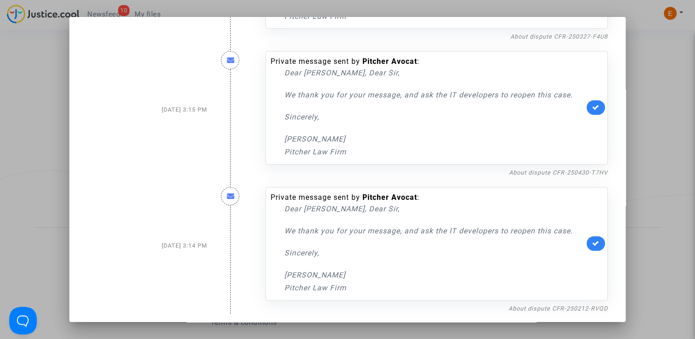
scroll to position [396, 0]
click at [665, 84] on div at bounding box center [347, 169] width 695 height 339
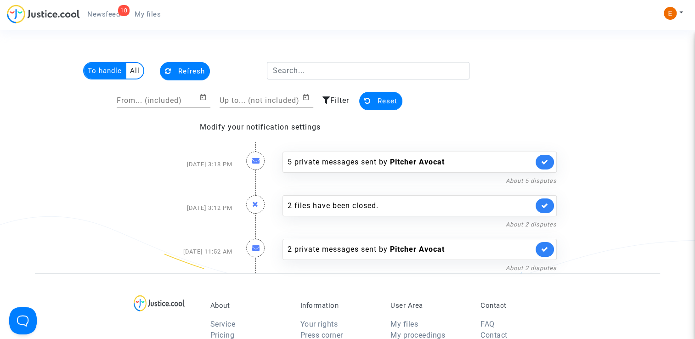
scroll to position [46, 0]
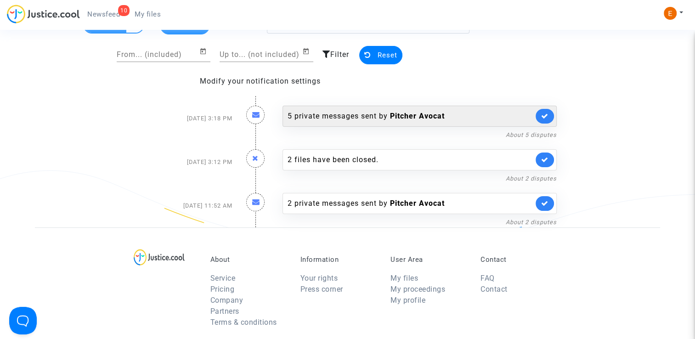
click at [548, 113] on icon at bounding box center [544, 116] width 7 height 7
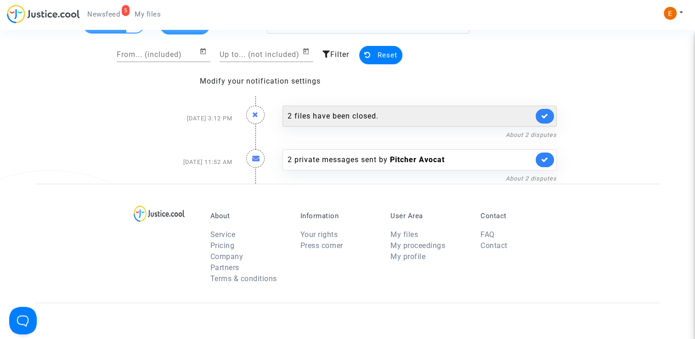
click at [382, 114] on div "2 files have been closed." at bounding box center [411, 116] width 246 height 11
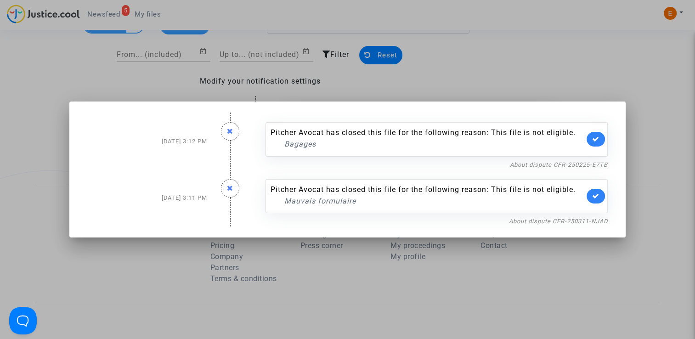
click at [646, 103] on div at bounding box center [347, 169] width 695 height 339
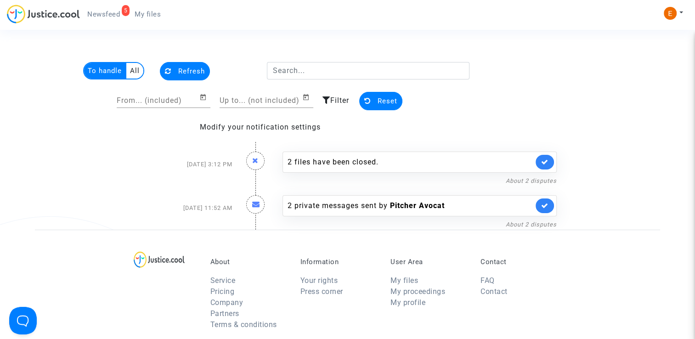
scroll to position [46, 0]
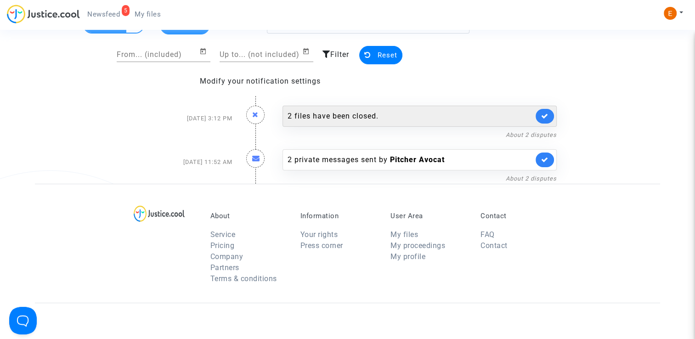
click at [540, 115] on link at bounding box center [545, 116] width 18 height 15
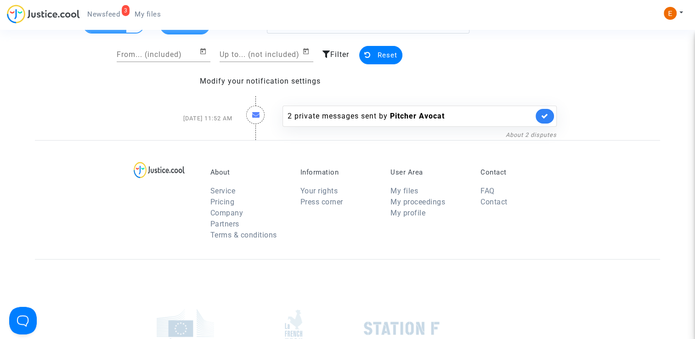
click at [149, 17] on span "My files" at bounding box center [148, 14] width 26 height 8
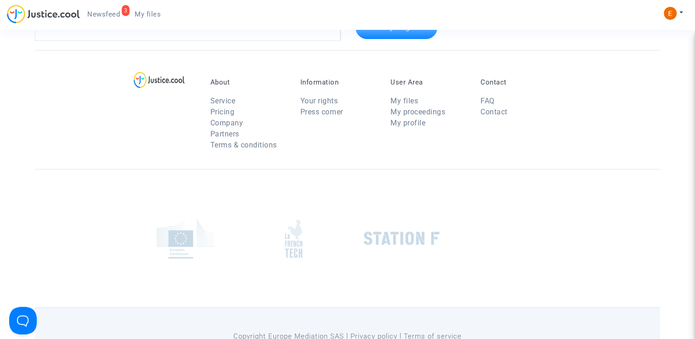
click at [120, 18] on link "3 Newsfeed" at bounding box center [103, 14] width 47 height 14
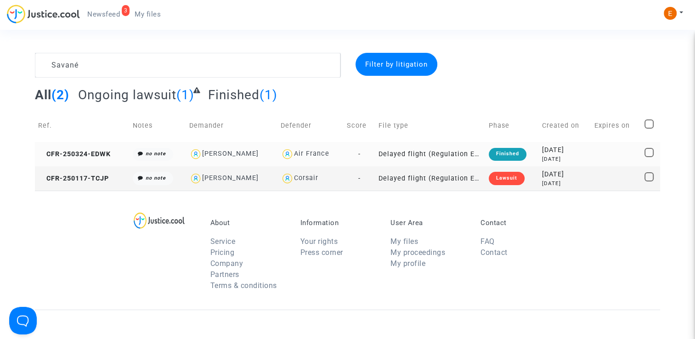
click at [307, 149] on span "Air France" at bounding box center [311, 127] width 35 height 61
type textarea "Savané @"Air France""
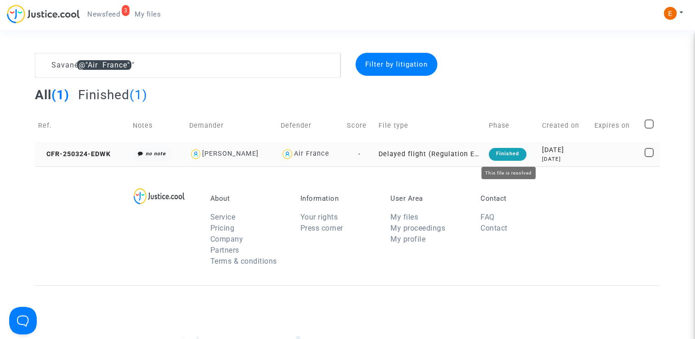
click at [506, 155] on div "Finished" at bounding box center [508, 154] width 38 height 13
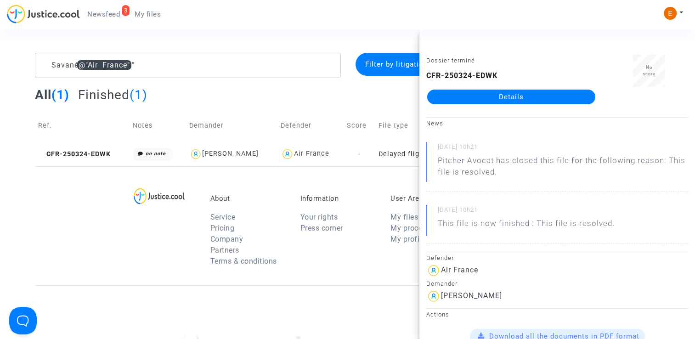
click at [496, 102] on link "Details" at bounding box center [511, 97] width 168 height 15
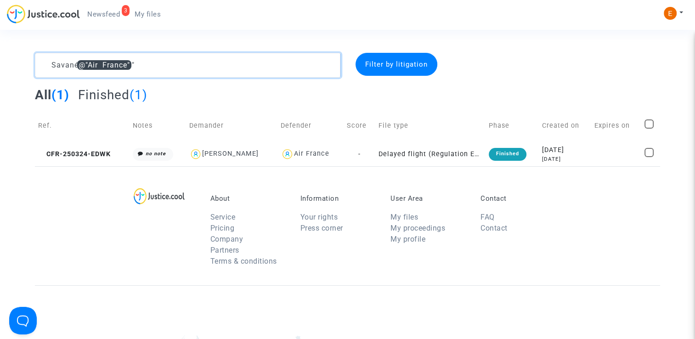
click at [186, 63] on textarea at bounding box center [188, 65] width 306 height 25
paste textarea "Madh"
type textarea "Madh"
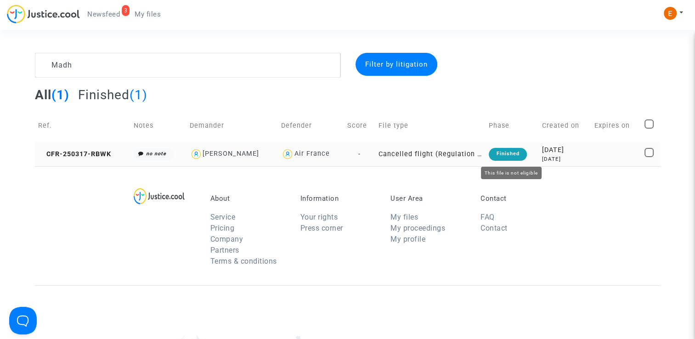
click at [504, 155] on div "Finished" at bounding box center [508, 154] width 38 height 13
